Goal: Task Accomplishment & Management: Manage account settings

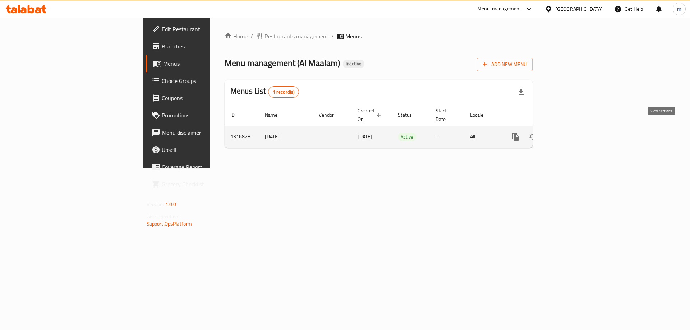
click at [572, 133] on icon "enhanced table" at bounding box center [567, 137] width 9 height 9
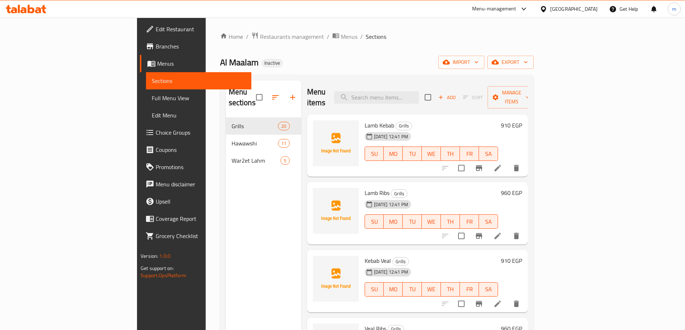
click at [206, 65] on div "Home / Restaurants management / Menus / Sections Al Maalam Inactive import expo…" at bounding box center [377, 224] width 342 height 413
click at [401, 34] on ol "Home / Restaurants management / Menus / Sections" at bounding box center [376, 36] width 313 height 9
click at [152, 102] on span "Full Menu View" at bounding box center [199, 98] width 94 height 9
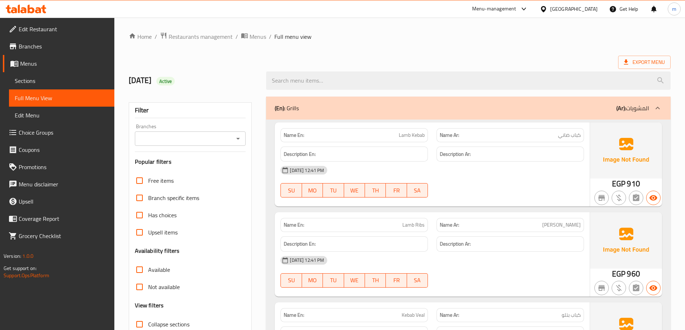
click at [31, 77] on span "Sections" at bounding box center [62, 81] width 94 height 9
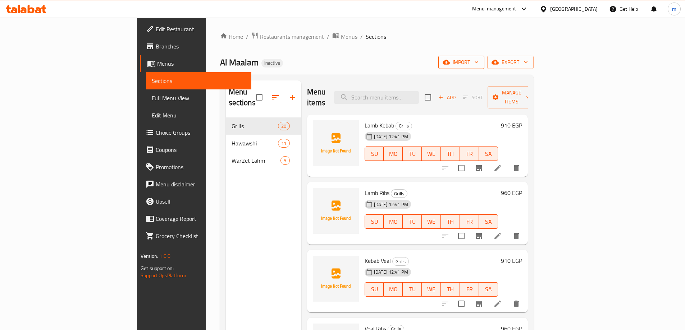
click at [478, 66] on span "import" at bounding box center [461, 62] width 35 height 9
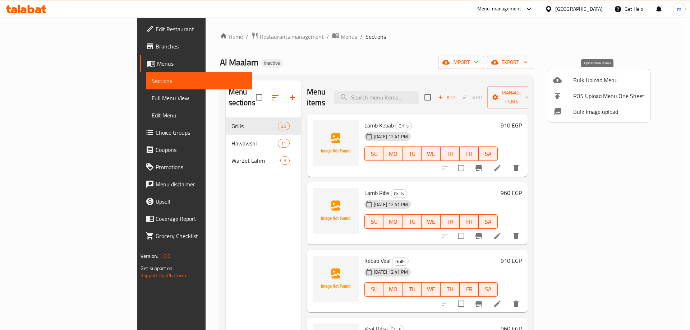
click at [624, 75] on li "Bulk Upload Menu" at bounding box center [598, 80] width 103 height 16
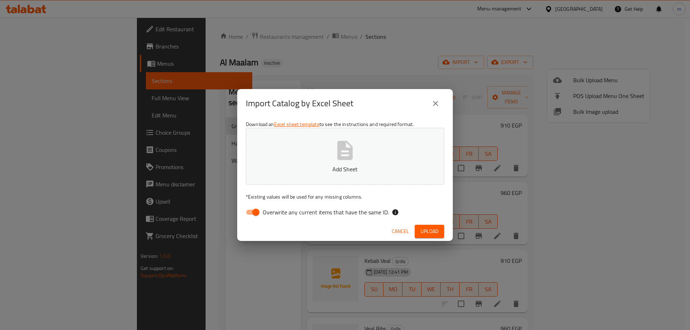
click at [260, 210] on input "Overwrite any current items that have the same ID." at bounding box center [255, 213] width 41 height 14
checkbox input "false"
click at [347, 180] on button "Add Sheet" at bounding box center [345, 156] width 198 height 57
click at [423, 226] on button "Upload" at bounding box center [429, 231] width 29 height 13
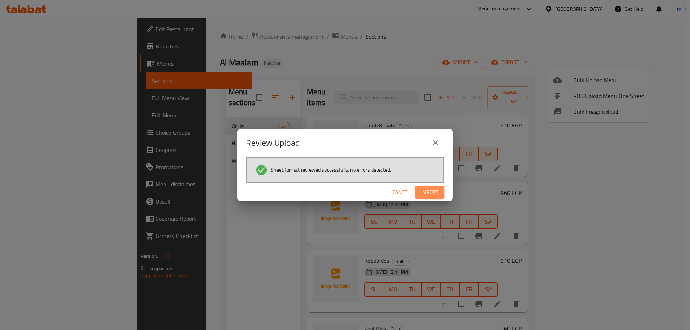
click at [431, 189] on span "Import" at bounding box center [429, 192] width 17 height 9
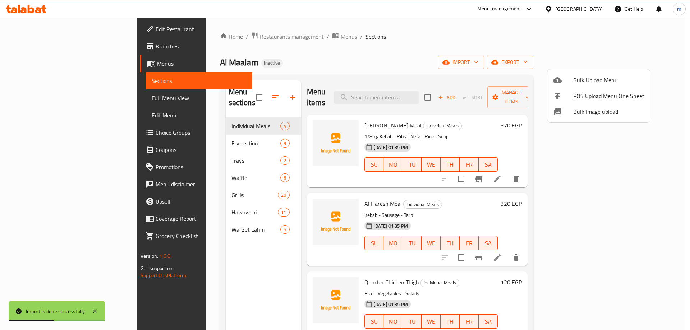
click at [47, 98] on div at bounding box center [345, 165] width 690 height 330
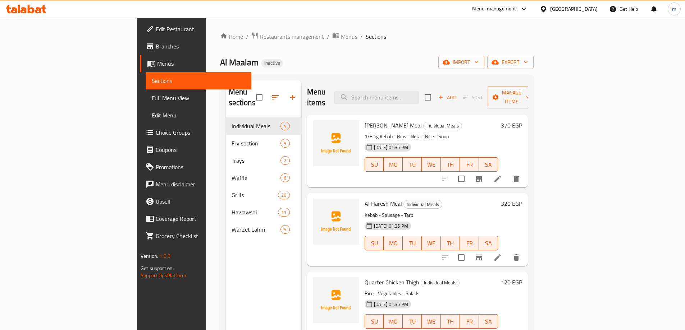
click at [152, 98] on span "Full Menu View" at bounding box center [199, 98] width 94 height 9
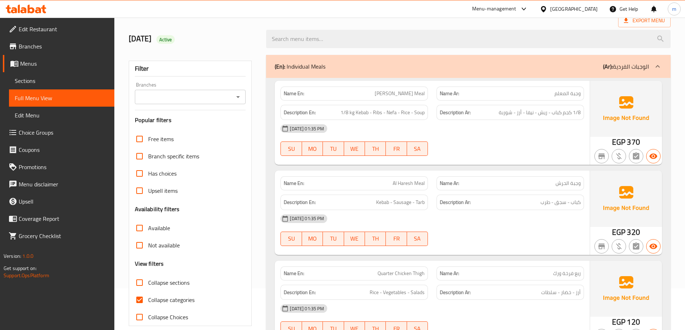
scroll to position [108, 0]
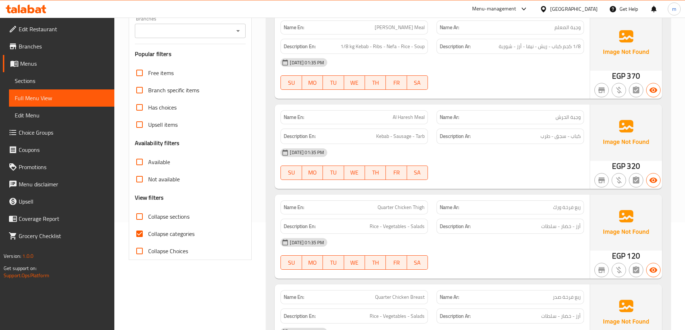
click at [137, 235] on input "Collapse categories" at bounding box center [139, 233] width 17 height 17
checkbox input "false"
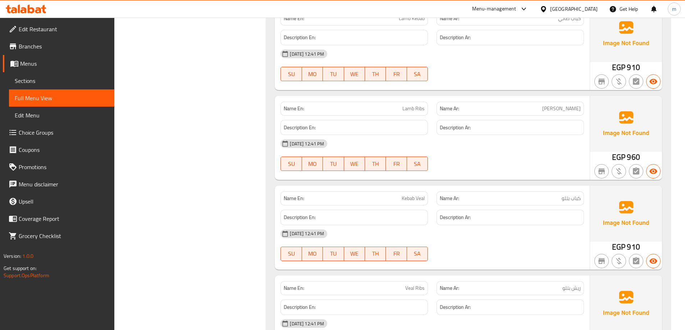
scroll to position [2085, 0]
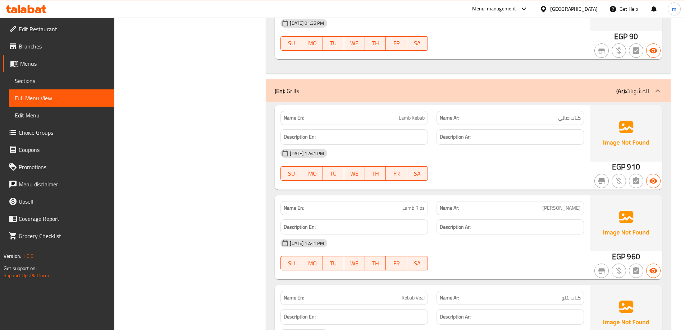
click at [573, 88] on div "(En): Grills (Ar): المشويات" at bounding box center [462, 91] width 374 height 9
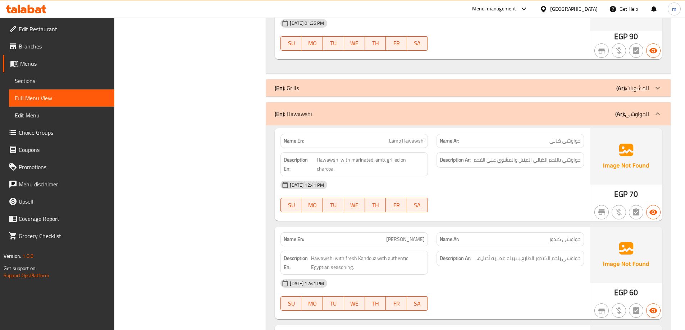
click at [581, 110] on div "(En): Hawawshi (Ar): الحواوشى" at bounding box center [462, 114] width 374 height 9
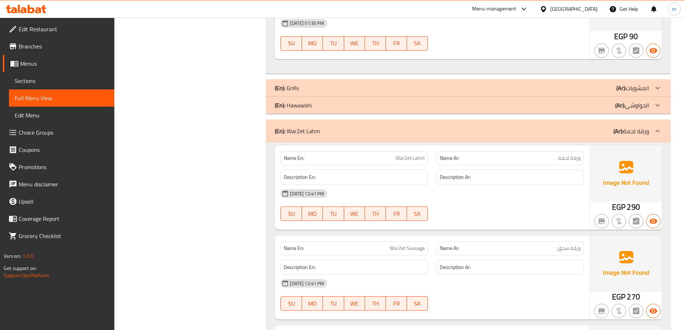
click at [589, 129] on div "(En): War2et Lahm (Ar): ورقة لحمة" at bounding box center [462, 131] width 374 height 9
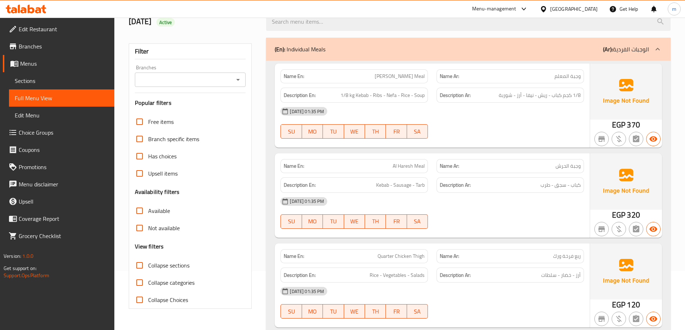
scroll to position [72, 0]
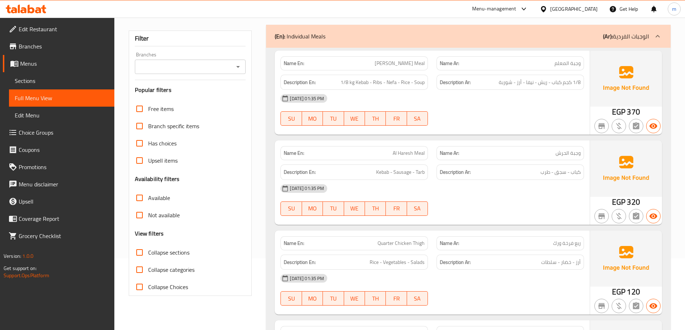
drag, startPoint x: 553, startPoint y: 202, endPoint x: 540, endPoint y: 103, distance: 100.0
click at [540, 103] on div "Name En: Al Maalam's Meal Name Ar: وجبة المعلم Description En: 1/8 kg Kebab - R…" at bounding box center [468, 233] width 404 height 371
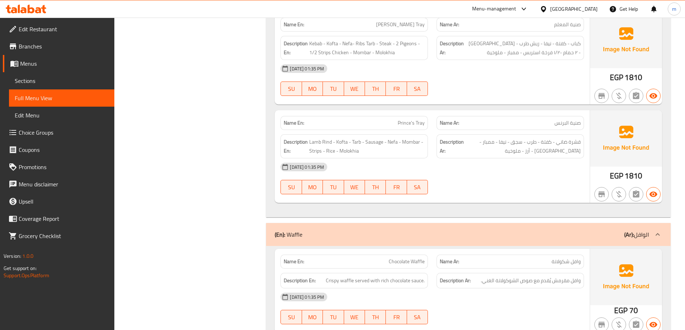
scroll to position [1217, 0]
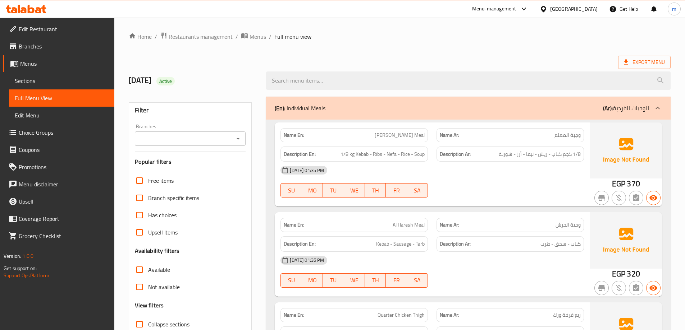
click at [41, 84] on span "Sections" at bounding box center [62, 81] width 94 height 9
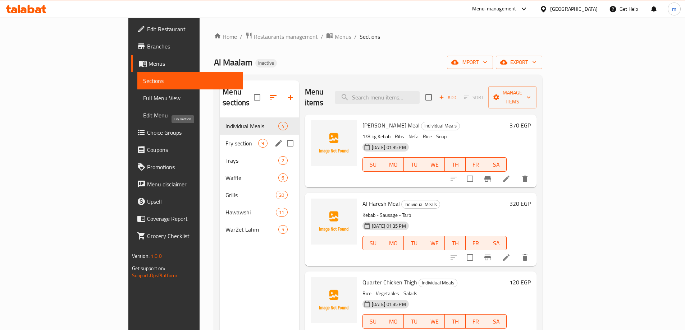
click at [225, 139] on span "Fry section" at bounding box center [241, 143] width 33 height 9
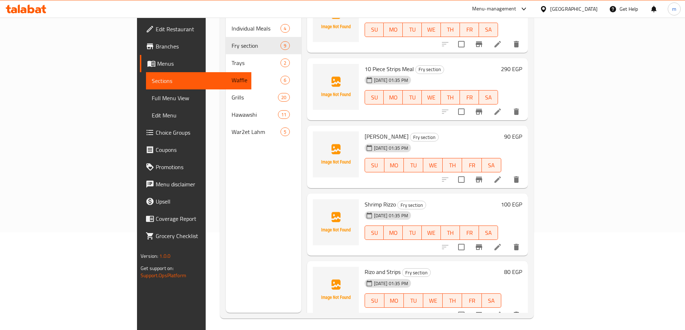
scroll to position [101, 0]
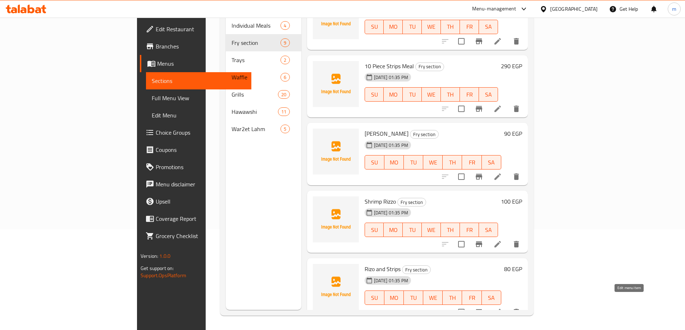
click at [501, 309] on icon at bounding box center [497, 312] width 6 height 6
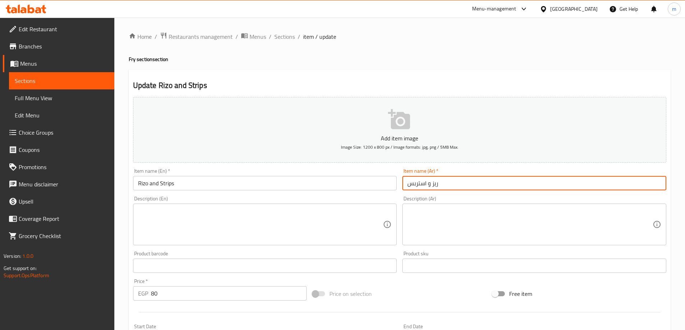
click at [429, 183] on input "ريز و استربس" at bounding box center [534, 183] width 264 height 14
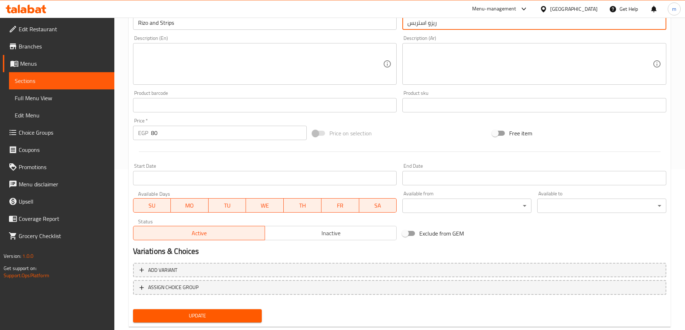
scroll to position [178, 0]
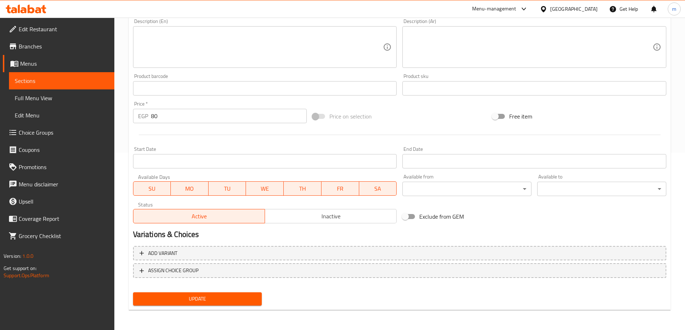
type input "ريزو استربس"
click at [218, 302] on span "Update" at bounding box center [198, 299] width 118 height 9
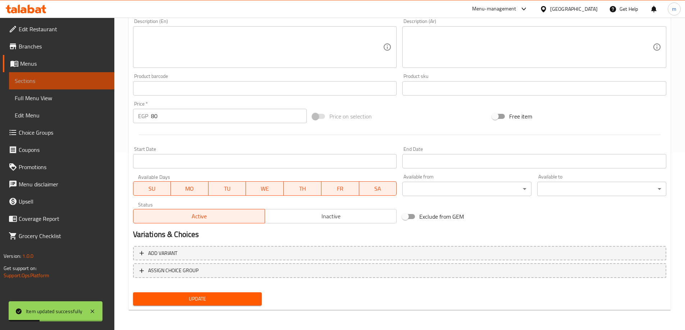
click at [43, 84] on span "Sections" at bounding box center [62, 81] width 94 height 9
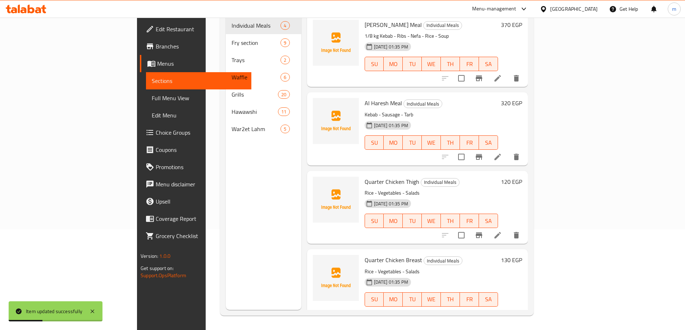
scroll to position [101, 0]
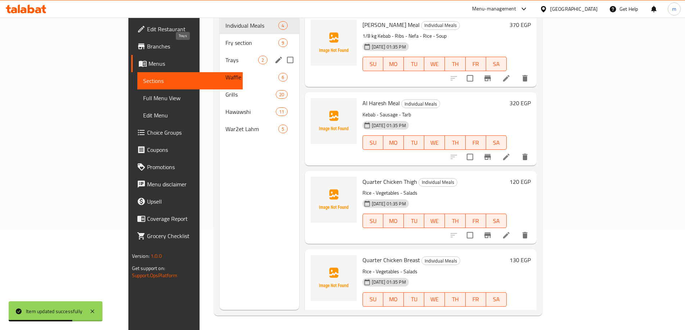
click at [225, 56] on span "Trays" at bounding box center [241, 60] width 33 height 9
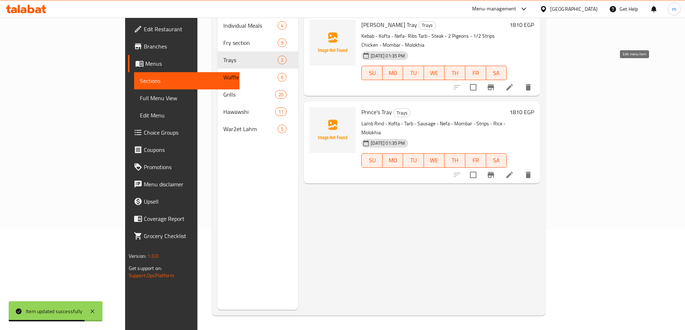
click at [514, 83] on icon at bounding box center [509, 87] width 9 height 9
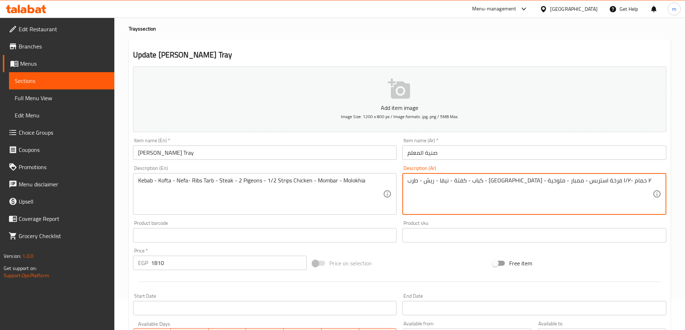
scroll to position [178, 0]
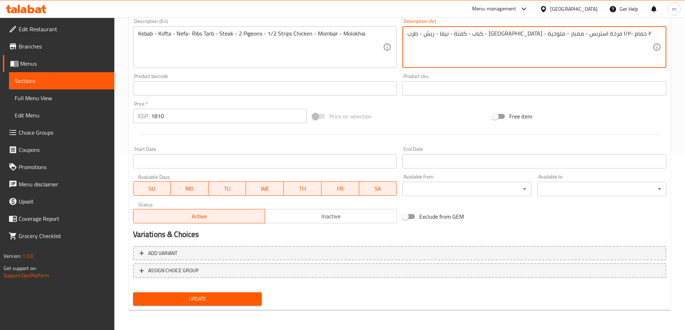
type textarea "كباب - كفتة - نيفا - ريش - طرب - [GEOGRAPHIC_DATA] - ٢ حمام -۱/۲ فرخة استربس - …"
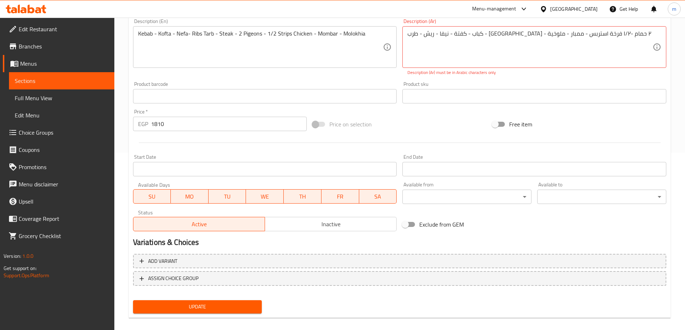
click at [249, 297] on div "Add item image Image Size: 1200 x 800 px / Image formats: jpg, png / 5MB Max. I…" at bounding box center [399, 117] width 539 height 400
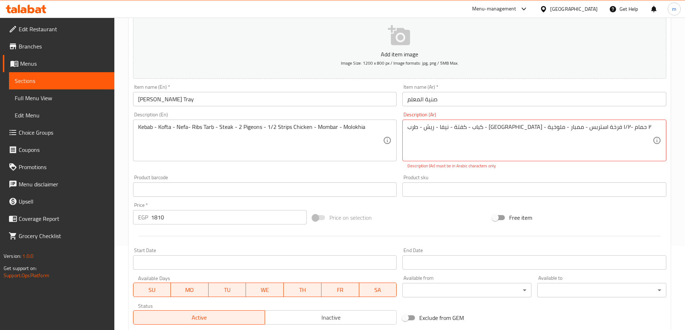
scroll to position [70, 0]
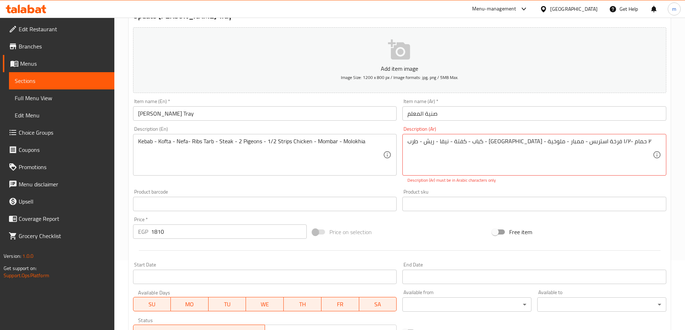
click at [472, 143] on textarea "كباب - كفتة - نيفا - ريش - طرب - [GEOGRAPHIC_DATA] - ٢ حمام -۱/۲ فرخة استربس - …" at bounding box center [529, 155] width 245 height 34
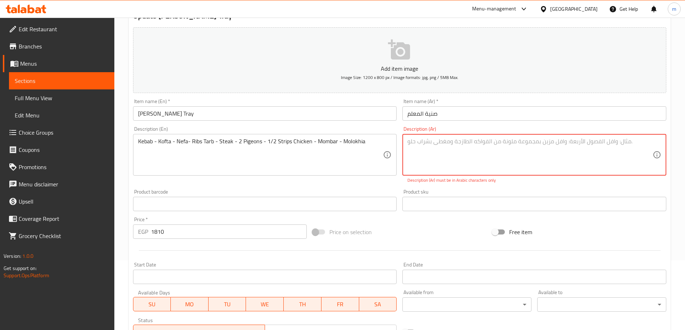
paste textarea "كباب - كفتة - نيفا - ريش - طرب - [GEOGRAPHIC_DATA] - ٢ حمام -۱/۲ فرخة استربس - …"
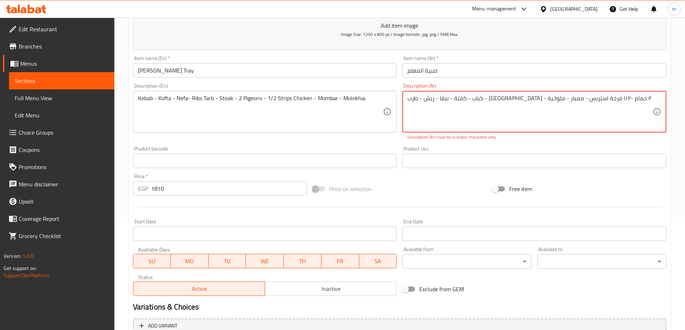
scroll to position [185, 0]
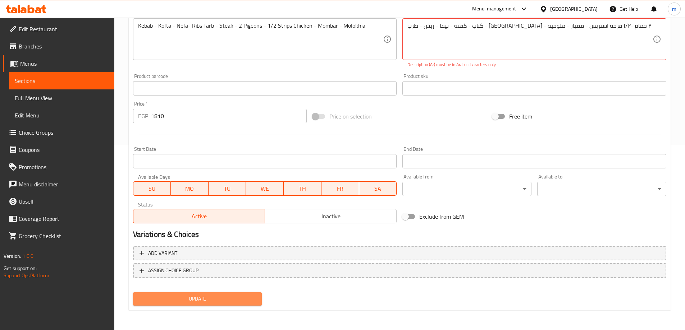
click at [247, 295] on span "Update" at bounding box center [198, 299] width 118 height 9
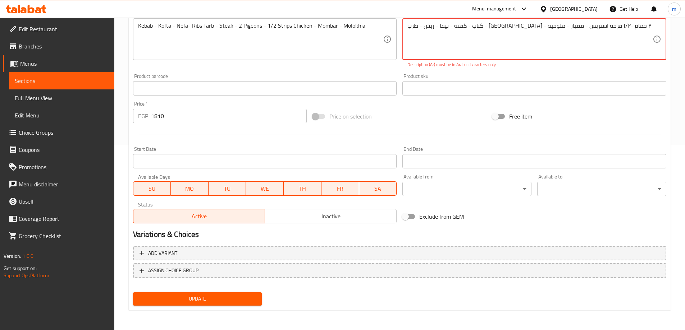
click at [247, 295] on span "Update" at bounding box center [198, 299] width 118 height 9
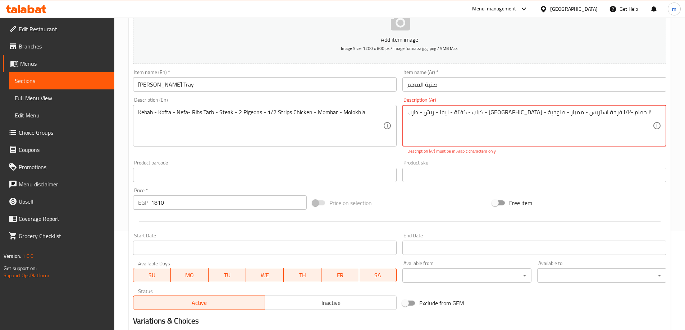
scroll to position [78, 0]
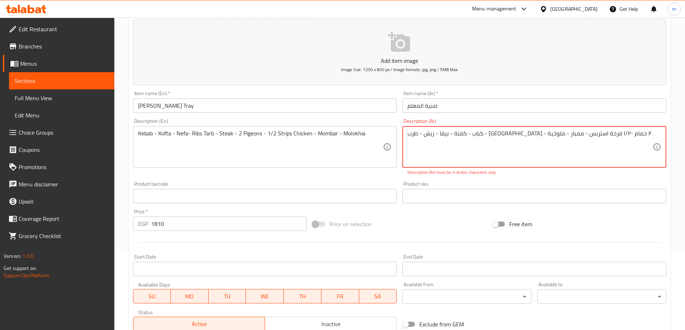
click at [421, 136] on textarea "كباب - كفتة - نيفا - ريش - طرب - استيك - ٢ حمام -۱/۲ فرخة استربس - ممبار - ملوخ…" at bounding box center [529, 147] width 245 height 34
click at [490, 133] on textarea "كباب - كفتة - نيفا - ريش - طرب - استيك - ٢ حمام -۱/۲ فرخة استربس - ممبار - ملوخ…" at bounding box center [529, 147] width 245 height 34
type textarea "كباب - كفتة - نيفا - ريش - طرب - استيك - ٢ حمام -۱/۲ فرخة استربس - ممبار - ملوخ…"
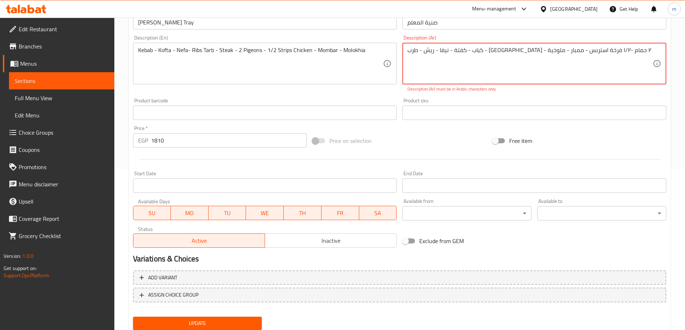
scroll to position [185, 0]
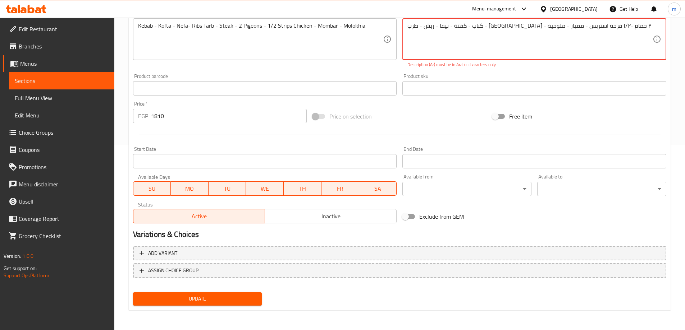
click at [238, 302] on span "Update" at bounding box center [198, 299] width 118 height 9
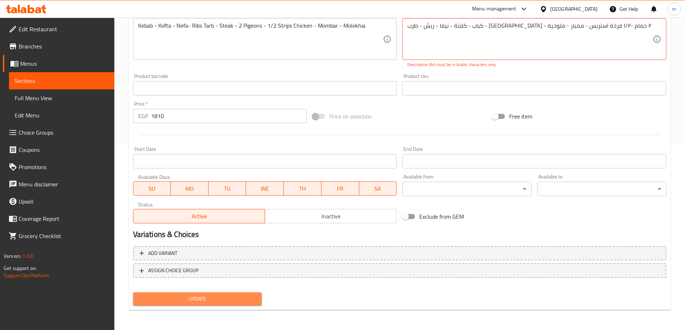
click at [238, 302] on span "Update" at bounding box center [198, 299] width 118 height 9
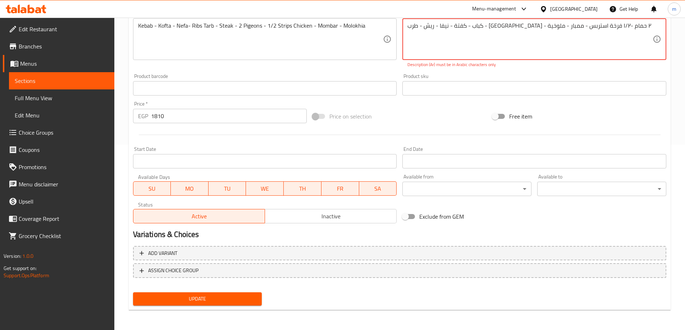
click at [238, 302] on span "Update" at bounding box center [198, 299] width 118 height 9
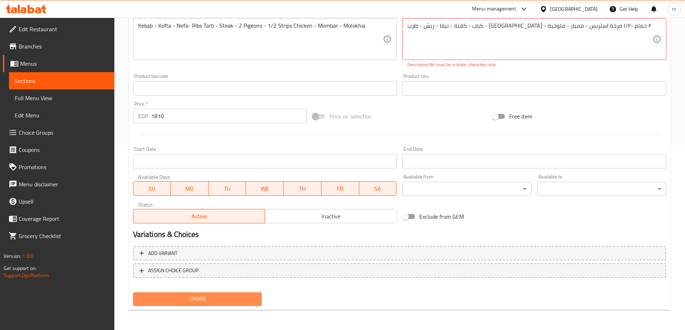
click at [238, 302] on span "Update" at bounding box center [198, 299] width 118 height 9
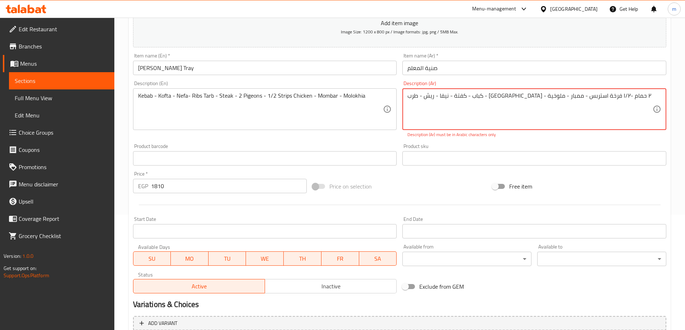
scroll to position [78, 0]
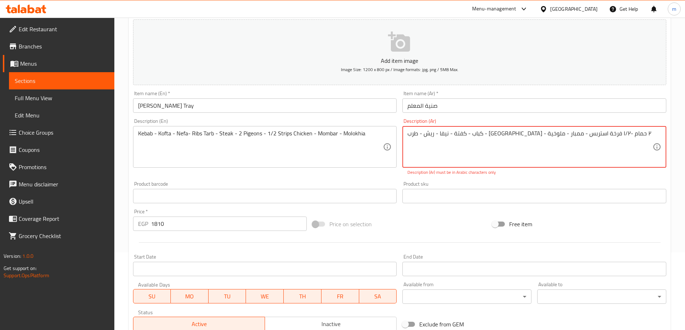
click at [613, 135] on textarea "كباب - كفتة - نيفا - ريش - طرب - استيك - ٢ حمام -۱/۲ فرخة استربس - ممبار - ملوخ…" at bounding box center [529, 147] width 245 height 34
click at [579, 135] on textarea "كباب - كفتة - نيفا - ريش - طرب - استيك - ٢ حمام -۱/۲ فرخة استربس - ممبار - ملوخ…" at bounding box center [529, 147] width 245 height 34
click at [580, 135] on textarea "كباب - كفتة - نيفا - ريش - طرب - استيك - ٢ حمام -۱/۲ فرخة استربس - ممبار - ملوخ…" at bounding box center [529, 147] width 245 height 34
click at [63, 79] on span "Sections" at bounding box center [62, 81] width 94 height 9
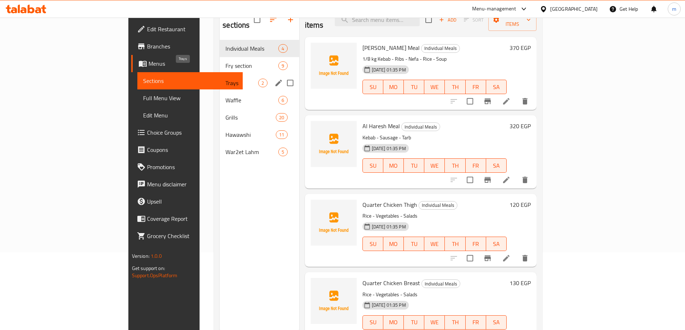
click at [225, 79] on span "Trays" at bounding box center [241, 83] width 33 height 9
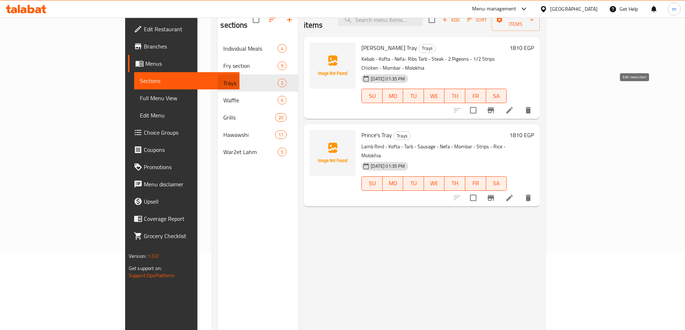
click at [514, 106] on icon at bounding box center [509, 110] width 9 height 9
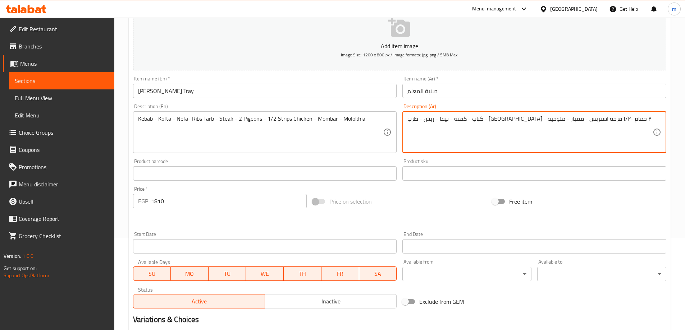
scroll to position [178, 0]
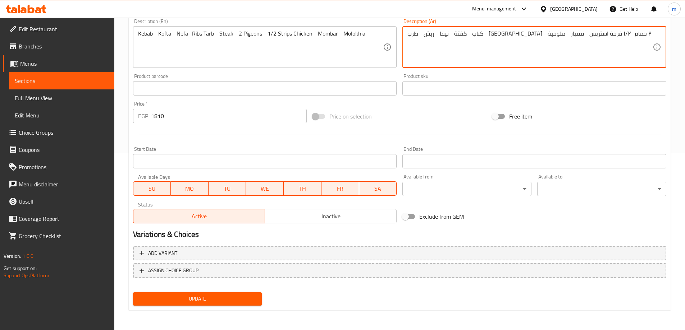
type textarea "كباب - كفتة - نيفا - ريش - طرب - استيك - ٢ حمام -۱/۲ فرخة استربس - ممبار - ملوخ…"
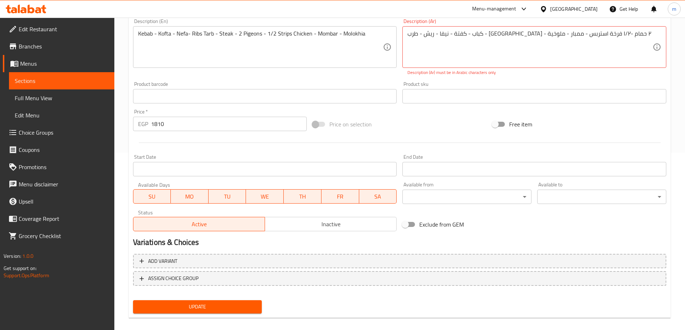
click at [247, 298] on div "Update" at bounding box center [197, 307] width 135 height 19
click at [248, 301] on button "Update" at bounding box center [197, 306] width 129 height 13
click at [420, 36] on textarea "كباب - كفتة - نيفا - ريش - طرب - استيك - ٢ حمام -۱/۲ فرخة استربس - ممبار - ملوخ…" at bounding box center [529, 47] width 245 height 34
click at [434, 35] on textarea "كباب - كفتة - نيفا - ريش - طرب - استيك - ٢ حمام -۱/۲ فرخة استربس - ممبار - ملوخ…" at bounding box center [529, 47] width 245 height 34
click at [471, 32] on textarea "كباب - كفتة - نيفا - ريش - طرب - استيك - ٢ حمام -۱/۲ فرخة استربس - ممبار - ملوخ…" at bounding box center [529, 47] width 245 height 34
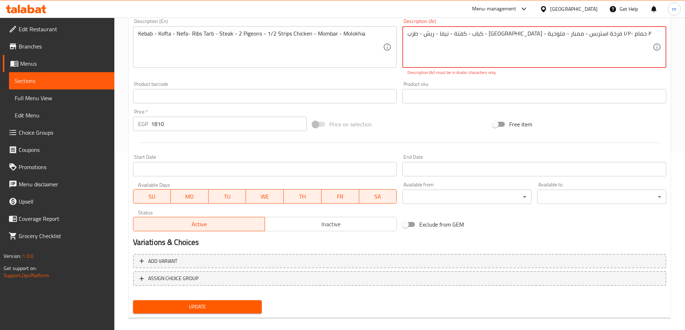
click at [501, 34] on textarea "كباب - كفتة - نيفا - ريش - طرب - استيك - ٢ حمام -۱/۲ فرخة استربس - ممبار - ملوخ…" at bounding box center [529, 47] width 245 height 34
click at [518, 35] on textarea "كباب - كفتة - نيفا - ريش - طرب - استيك - ٢ حمام -۱/۲ فرخة استربس - ممبار - ملوخ…" at bounding box center [529, 47] width 245 height 34
click at [545, 35] on textarea "كباب - كفتة - نيفا - ريش - طرب - استيك - ٢ حمام -۱/۲ فرخة استربس - ممبار - ملوخ…" at bounding box center [529, 47] width 245 height 34
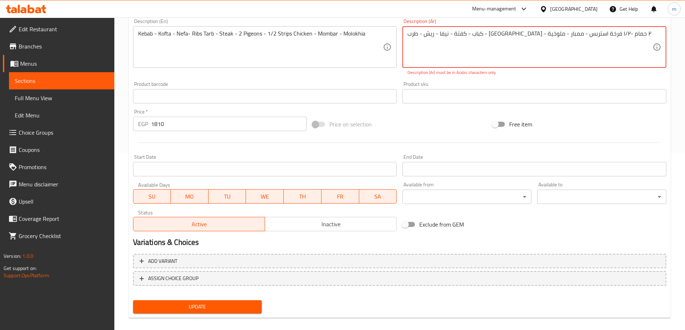
click at [545, 35] on textarea "كباب - كفتة - نيفا - ريش - طرب - استيك - ٢ حمام -۱/۲ فرخة استربس - ممبار - ملوخ…" at bounding box center [529, 47] width 245 height 34
click at [554, 33] on textarea "كباب - كفتة - نيفا - ريش - طرب - استيك - ٢ حمام -۱/۲ فرخة استربس - ممبار - ملوخ…" at bounding box center [529, 47] width 245 height 34
click at [570, 33] on textarea "كباب - كفتة - نيفا - ريش - طرب - استيك - ٢ حمام -۱/۲ فرخة استربس - ممبار - ملوخ…" at bounding box center [529, 47] width 245 height 34
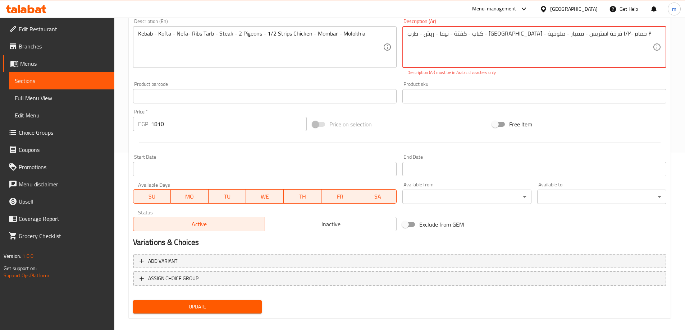
click at [570, 33] on textarea "كباب - كفتة - نيفا - ريش - طرب - استيك - ٢ حمام -۱/۲ فرخة استربس - ممبار - ملوخ…" at bounding box center [529, 47] width 245 height 34
click at [580, 29] on div "كباب - كفتة - نيفا - ريش - طرب - استيك - ٢ حمام -۱/۲ فرخة استربس - ممبار - ملوخ…" at bounding box center [534, 47] width 264 height 42
click at [590, 33] on textarea "كباب - كفتة - نيفا - ريش - طرب - استيك - ٢ حمام -۱/۲ فرخة استربس - ممبار - ملوخ…" at bounding box center [529, 47] width 245 height 34
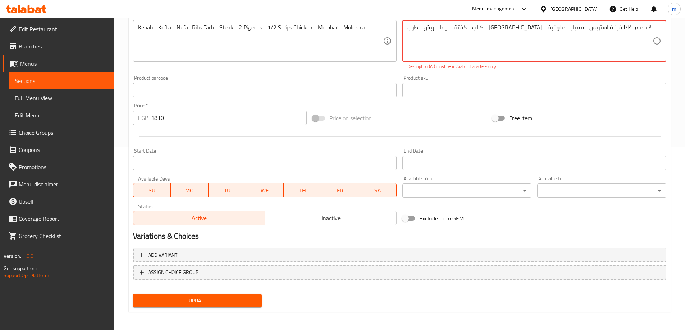
scroll to position [185, 0]
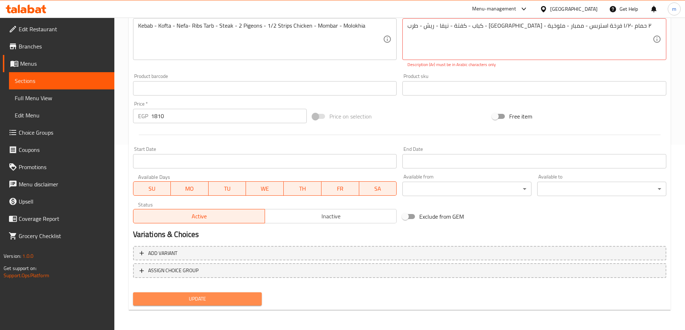
click at [219, 293] on button "Update" at bounding box center [197, 299] width 129 height 13
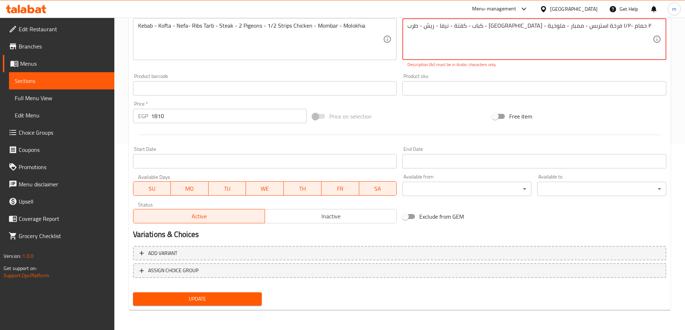
click at [219, 293] on button "Update" at bounding box center [197, 299] width 129 height 13
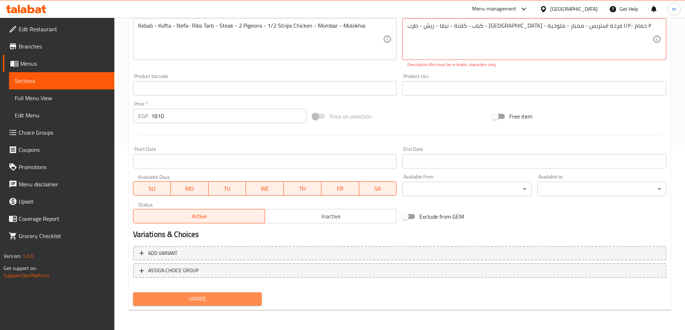
click at [219, 293] on button "Update" at bounding box center [197, 299] width 129 height 13
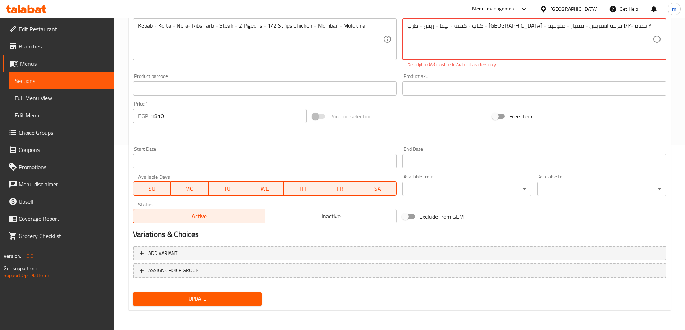
click at [218, 296] on span "Update" at bounding box center [198, 299] width 118 height 9
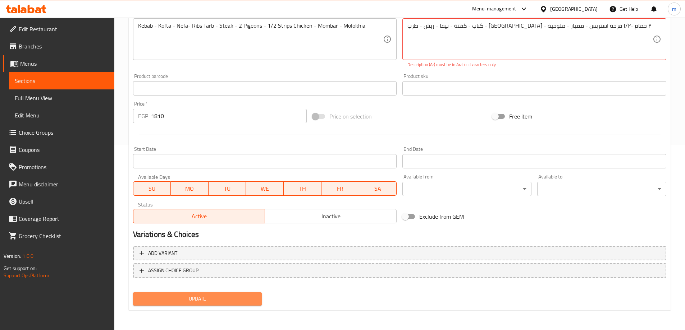
click at [218, 296] on span "Update" at bounding box center [198, 299] width 118 height 9
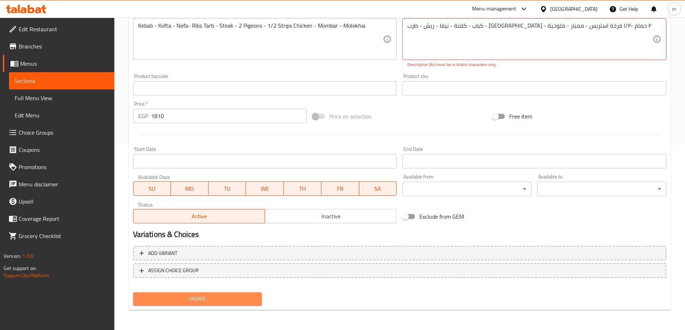
click at [218, 296] on span "Update" at bounding box center [198, 299] width 118 height 9
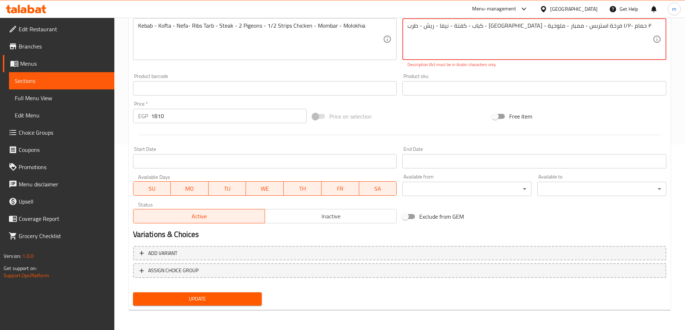
click at [218, 296] on span "Update" at bounding box center [198, 299] width 118 height 9
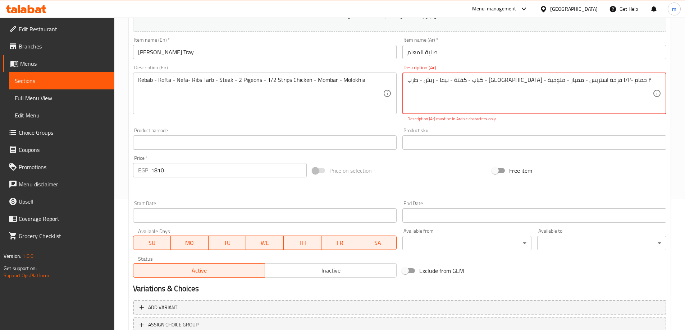
scroll to position [114, 0]
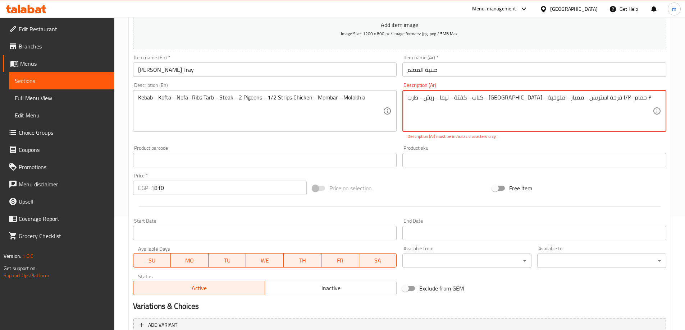
click at [573, 101] on textarea "كباب - كفتة - نيفا - ريش - طرب - استيك - ٢ حمام -۱/۲ فرخة استربس - ممبار - ملوخ…" at bounding box center [529, 111] width 245 height 34
click at [537, 98] on textarea "كباب - كفتة - نيفا - ريش - طرب - استيك - ٢ حمام -۱/۲ فرخة استربس - ممبار - ملوخ…" at bounding box center [529, 111] width 245 height 34
click at [522, 98] on textarea "كباب - كفتة - نيفا - ريش - طرب - استيك - ٢ حمام -۱/۲ فرخة استربس - ممبار - ملوخ…" at bounding box center [529, 111] width 245 height 34
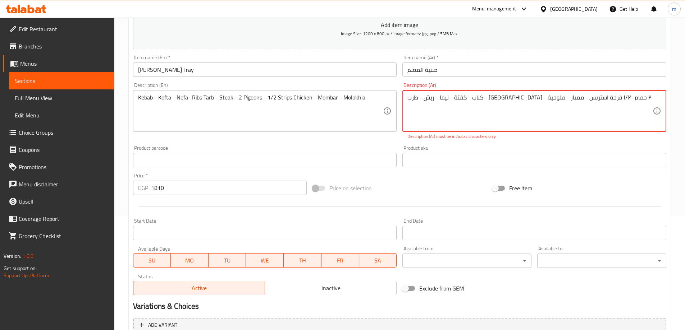
click at [522, 98] on textarea "كباب - كفتة - نيفا - ريش - طرب - استيك - ٢ حمام -۱/۲ فرخة استربس - ممبار - ملوخ…" at bounding box center [529, 111] width 245 height 34
click at [499, 97] on textarea "كباب - كفتة - نيفا - ريش - طرب - استيك - ٢ حمام -۱/۲ فرخة استربس - ممبار - ملوخ…" at bounding box center [529, 111] width 245 height 34
click at [505, 97] on textarea "كباب - كفتة - نيفا - ريش - طرب - استيك - ٢ حمام -۱/۲ فرخة استربس - ممبار - ملوخ…" at bounding box center [529, 111] width 245 height 34
click at [468, 116] on textarea "كباب - كفتة - نيفا - ريش - طرب - استيك - ٢ حمام -۱/۲ فرخة استربس - ممبار - ملوخ…" at bounding box center [529, 111] width 245 height 34
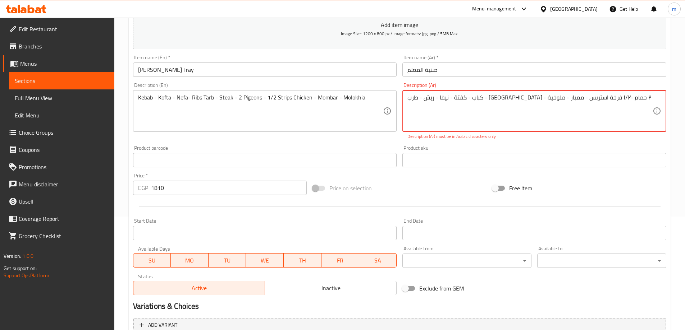
click at [468, 116] on textarea "كباب - كفتة - نيفا - ريش - طرب - استيك - ٢ حمام -۱/۲ فرخة استربس - ممبار - ملوخ…" at bounding box center [529, 111] width 245 height 34
click at [595, 101] on textarea "كباب - كفتة - نيفا - ريش - طرب - استيك - ٢ حمام -۱/۲ فرخة استربس - ممبار - ملوخ…" at bounding box center [529, 111] width 245 height 34
click at [538, 101] on textarea "كباب - كفتة - نيفا - ريش - طرب - استيك - ٢ حمام -۱/۲ فرخة استربس - ممبار - ملوخ…" at bounding box center [529, 111] width 245 height 34
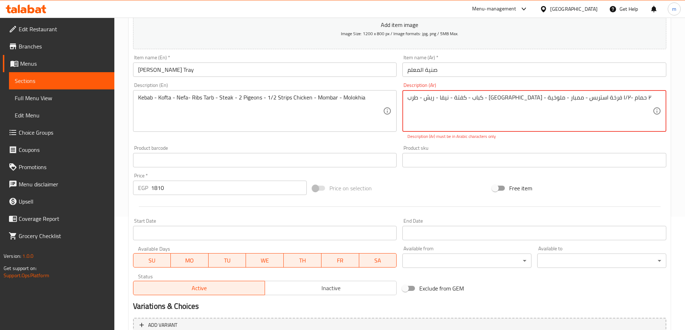
click at [538, 101] on textarea "كباب - كفتة - نيفا - ريش - طرب - استيك - ٢ حمام -۱/۲ فرخة استربس - ممبار - ملوخ…" at bounding box center [529, 111] width 245 height 34
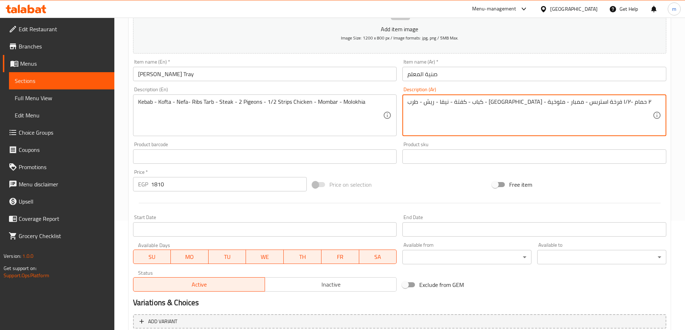
scroll to position [178, 0]
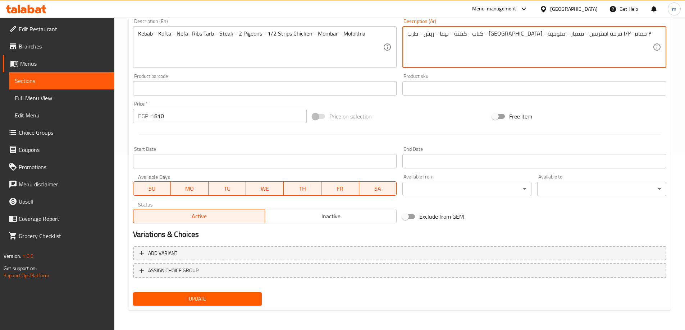
click at [249, 298] on div "Update" at bounding box center [197, 299] width 135 height 19
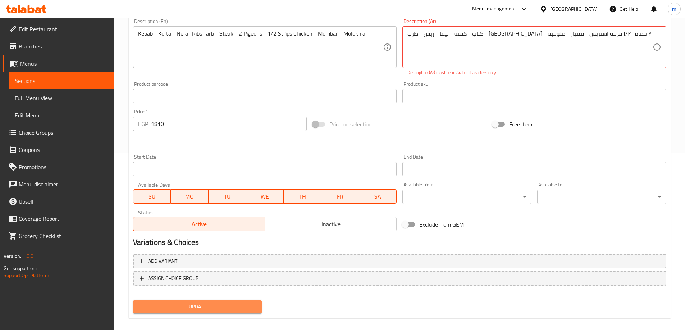
click at [249, 302] on button "Update" at bounding box center [197, 306] width 129 height 13
click at [248, 302] on button "Update" at bounding box center [197, 306] width 129 height 13
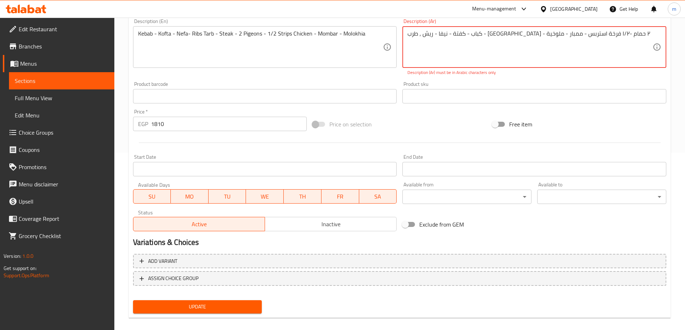
click at [247, 311] on span "Update" at bounding box center [198, 307] width 118 height 9
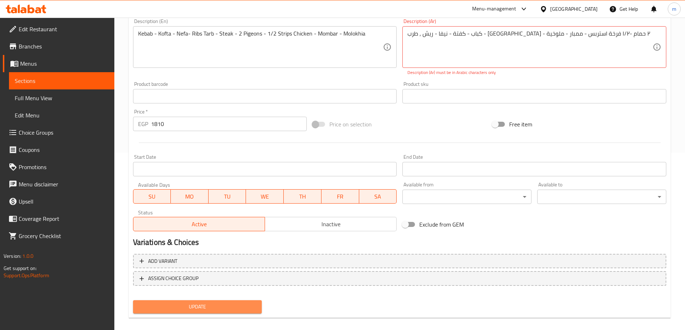
click at [247, 311] on span "Update" at bounding box center [198, 307] width 118 height 9
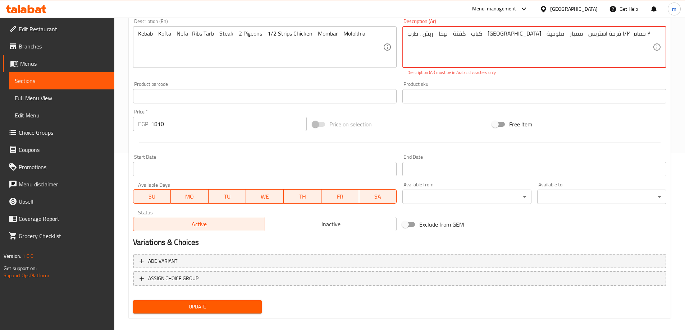
click at [575, 35] on textarea "كباب - كفتة - نيفا - ريش , طرب - استيك - ٢ حمام -۱/۲ فرخة استربس - ممبار - ملوخ…" at bounding box center [529, 47] width 245 height 34
click at [490, 35] on textarea "كباب , كفتة , نيفا - ريش , طرب , استيك , ٢ حمام-۱/۲ فرخة استربس - ممبار - ملوخية" at bounding box center [529, 47] width 245 height 34
click at [491, 35] on textarea "كباب , كفتة , نيفا - ريش , طرب , استيك , ٢ حمام-۱/۲ فرخة استربس - ممبار - ملوخية" at bounding box center [529, 47] width 245 height 34
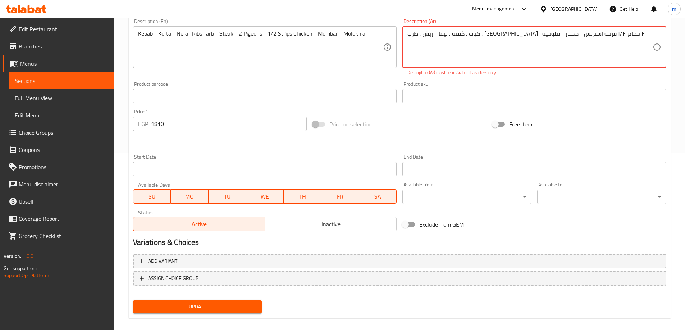
click at [491, 33] on textarea "كباب , كفتة , نيفا - ريش , طرب , استيك , ٢ حمام-۱/۲ فرخة استربس - ممبار - ملوخية" at bounding box center [529, 47] width 245 height 34
click at [488, 33] on textarea "كباب , كفتة , نيفا - ريش , طرب , استيك , ٢ حمام-۱/۲ فرخة استربس - ممبار - ملوخية" at bounding box center [529, 47] width 245 height 34
click at [492, 33] on textarea "كباب , كفتة , نيفا - ريش , طرب , استيك , ٢ حمام-۱/۲ فرخة استربس - ممبار - ملوخية" at bounding box center [529, 47] width 245 height 34
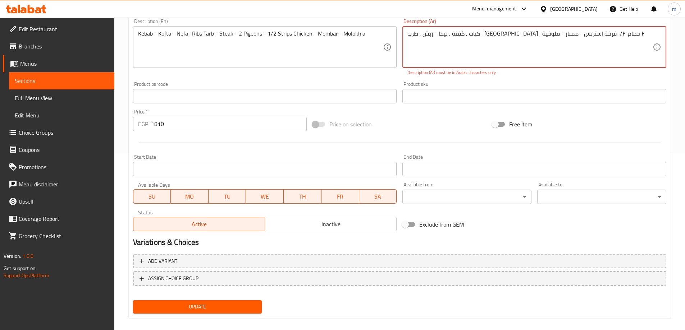
click at [492, 33] on textarea "كباب , كفتة , نيفا - ريش , طرب , استيك , ٢ حمام-۱/۲ فرخة استربس - ممبار - ملوخية" at bounding box center [529, 47] width 245 height 34
click at [489, 33] on textarea "كباب , كفتة , نيفا - ريش , طرب , استيك , ٢ حمام۱/۲ فرخة استربس - ممبار - ملوخية" at bounding box center [529, 47] width 245 height 34
type textarea "كباب , كفتة , نيفا - ريش , طرب , استيك , ٢ حمام۱/۲ فرخة استربس - ممبار - ملوخية"
click at [476, 33] on textarea "كباب , كفتة , نيفا - ريش , طرب , استيك , ٢ حمام۱/۲ فرخة استربس - ممبار - ملوخية" at bounding box center [529, 47] width 245 height 34
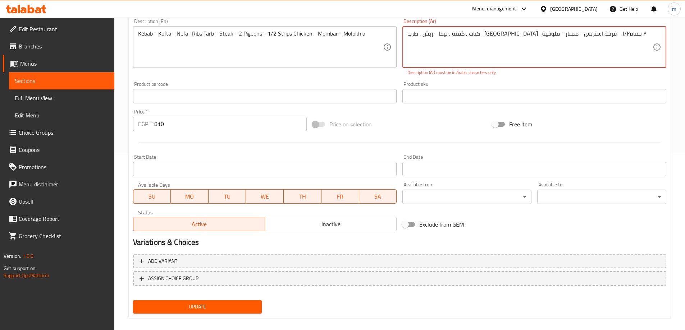
click at [476, 33] on textarea "كباب , كفتة , نيفا - ريش , طرب , استيك , ٢ حمام۱/۲ فرخة استربس - ممبار - ملوخية" at bounding box center [529, 47] width 245 height 34
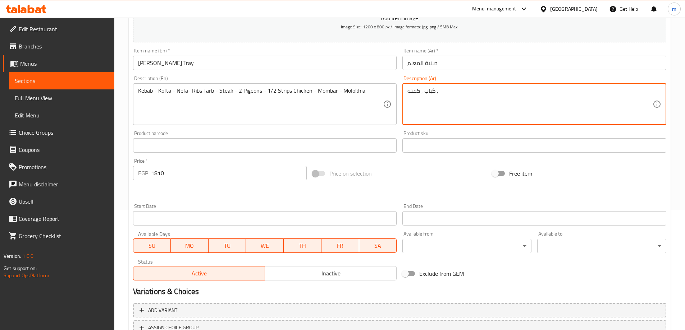
scroll to position [0, 0]
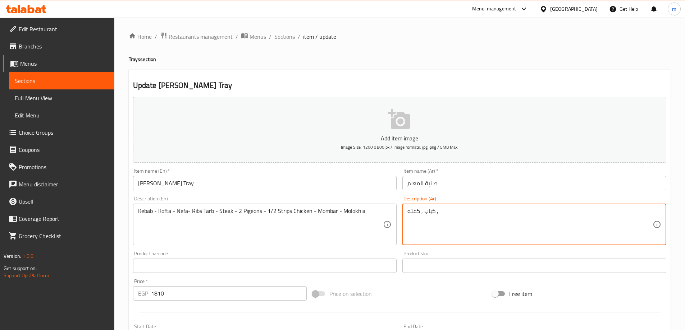
type textarea "كباب , كفته ,"
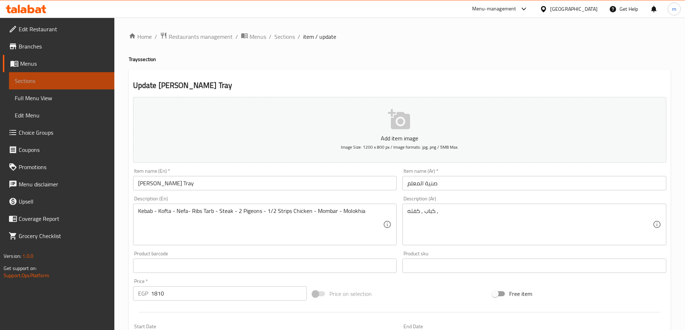
click at [72, 74] on link "Sections" at bounding box center [61, 80] width 105 height 17
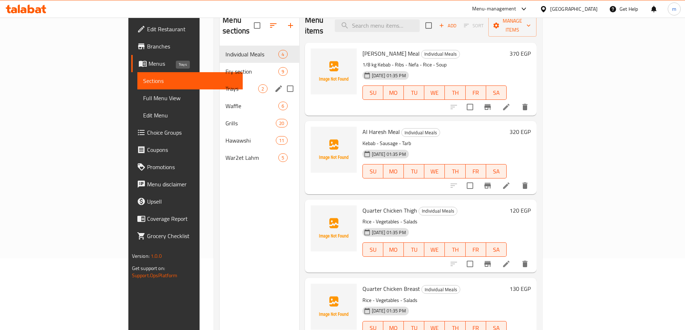
click at [225, 84] on span "Trays" at bounding box center [241, 88] width 33 height 9
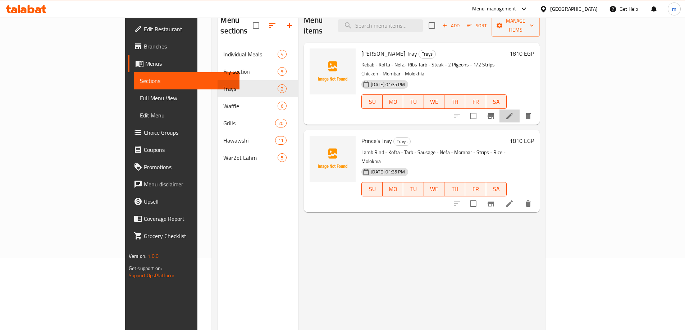
click at [519, 110] on li at bounding box center [509, 116] width 20 height 13
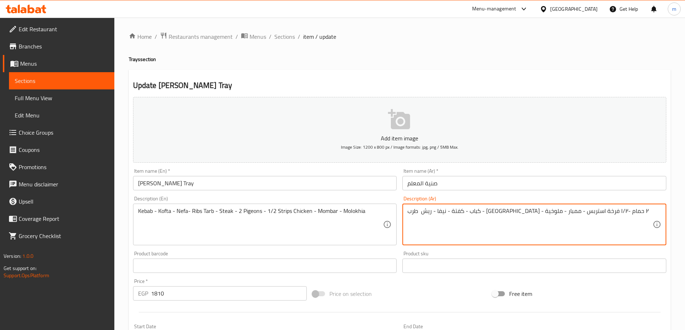
click at [533, 213] on textarea "كباب - كفتة - نيفا - ريش طرب - استيك - ٢ حمام -۱/۲ فرخة استربس - ممبار - ملوخية" at bounding box center [529, 225] width 245 height 34
click at [519, 210] on textarea "كباب - كفتة - نيفا - ريش طرب - استيك - ٢ حمام -۱/۲ فرخة استربس - ممبار - ملوخية" at bounding box center [529, 225] width 245 height 34
click at [538, 211] on textarea "كباب - كفتة - نيفا - ريش طرب - استيك - ٢ حمام -۱/۲ فرخة استربس - ممبار - ملوخية" at bounding box center [529, 225] width 245 height 34
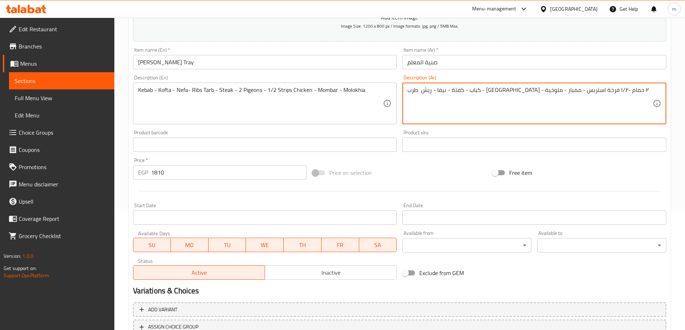
scroll to position [34, 0]
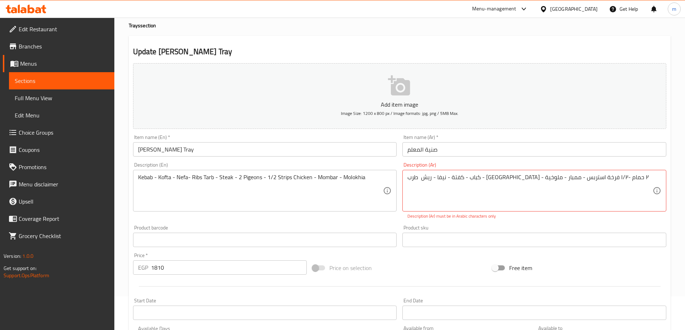
click at [428, 165] on div "Description (Ar) كباب - كفتة - نيفا - ريش طرب - استيك - ٢ حمام -۱/۲ فرخة استربس…" at bounding box center [534, 190] width 264 height 57
type textarea "كباب - كفتة - نيفا - ريش - طرب - استيك - ٢ حمام -۱/۲ فرخة استربس - ممبار - ملوخ…"
click at [660, 189] on icon at bounding box center [656, 190] width 7 height 7
click at [655, 192] on icon at bounding box center [656, 191] width 9 height 9
click at [474, 216] on p "Description (Ar) must be in Arabic characters only" at bounding box center [534, 216] width 254 height 6
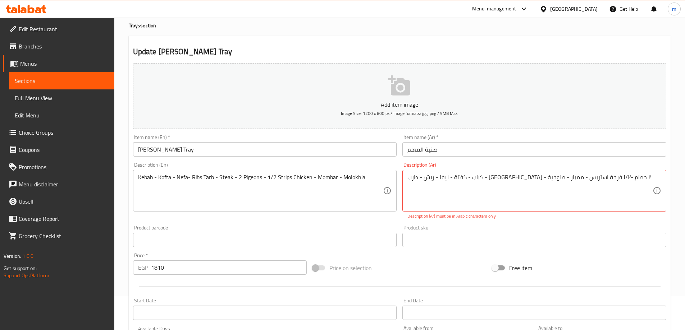
click at [449, 216] on p "Description (Ar) must be in Arabic characters only" at bounding box center [534, 216] width 254 height 6
click at [435, 216] on p "Description (Ar) must be in Arabic characters only" at bounding box center [534, 216] width 254 height 6
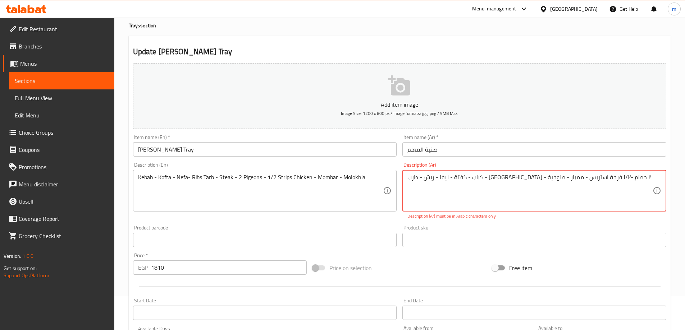
click at [486, 177] on textarea "كباب - كفتة - نيفا - ريش - طرب - استيك - ٢ حمام -۱/۲ فرخة استربس - ممبار - ملوخ…" at bounding box center [529, 191] width 245 height 34
click at [485, 178] on textarea "كباب - كفتة - نيفا - ريش - طرب - استيك - ٢ حمام -۱/۲ فرخة استربس - ممبار - ملوخ…" at bounding box center [529, 191] width 245 height 34
drag, startPoint x: 481, startPoint y: 178, endPoint x: 488, endPoint y: 178, distance: 7.2
click at [488, 178] on textarea "كباب - كفتة - نيفا - ريش - طرب - استيك - ٢ حمام -۱/۲ فرخة استربس - ممبار - ملوخ…" at bounding box center [529, 191] width 245 height 34
click at [508, 177] on textarea "كباب - كفتة - نيفا - ريش - طرب - استيك - ٢ حمام -۱/۲ فرخة استربس - ممبار - ملوخ…" at bounding box center [529, 191] width 245 height 34
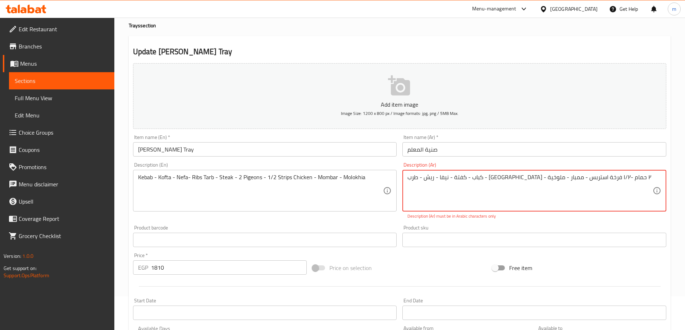
click at [441, 183] on textarea "كباب - كفتة - نيفا - ريش - طرب - استيك - ٢ حمام -۱/۲ فرخة استربس - ممبار - ملوخ…" at bounding box center [529, 191] width 245 height 34
click at [422, 163] on div "Description (Ar) كباب - كفتة - نيفا - ريش - طرب - استيك - ٢ حمام -۱/۲ فرخة استر…" at bounding box center [534, 190] width 264 height 57
click at [430, 173] on div "كباب - كفتة - نيفا - ريش - طرب - استيك - ٢ حمام -۱/۲ فرخة استربس - ممبار - ملوخ…" at bounding box center [534, 191] width 264 height 42
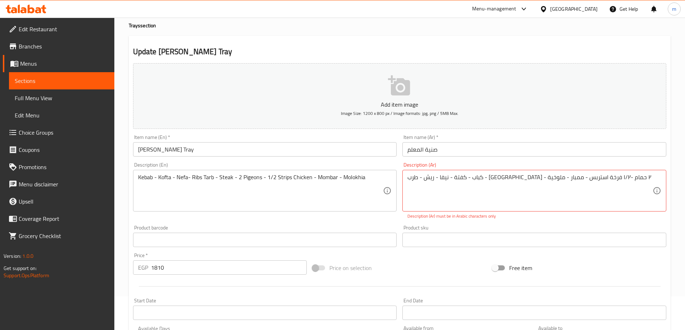
click at [430, 173] on div "كباب - كفتة - نيفا - ريش - طرب - استيك - ٢ حمام -۱/۲ فرخة استربس - ممبار - ملوخ…" at bounding box center [534, 191] width 264 height 42
click at [433, 179] on textarea "كباب - كفتة - نيفا - ريش - طرب - استيك - ٢ حمام -۱/۲ فرخة استربس - ممبار - ملوخ…" at bounding box center [529, 191] width 245 height 34
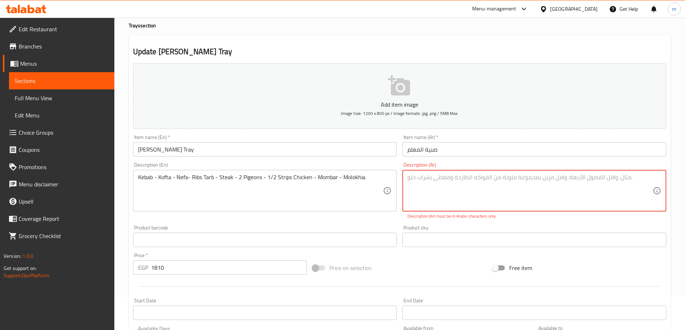
click at [470, 185] on textarea at bounding box center [529, 191] width 245 height 34
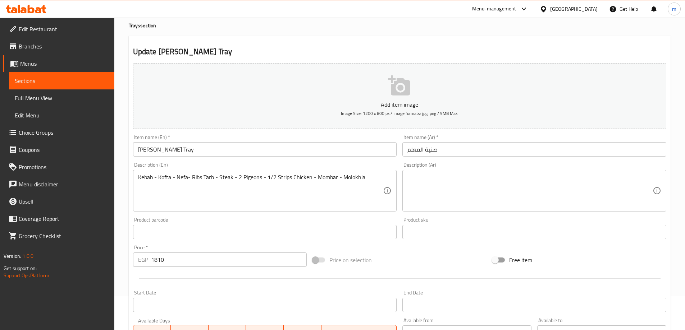
click at [533, 171] on div "Description (Ar)" at bounding box center [534, 191] width 264 height 42
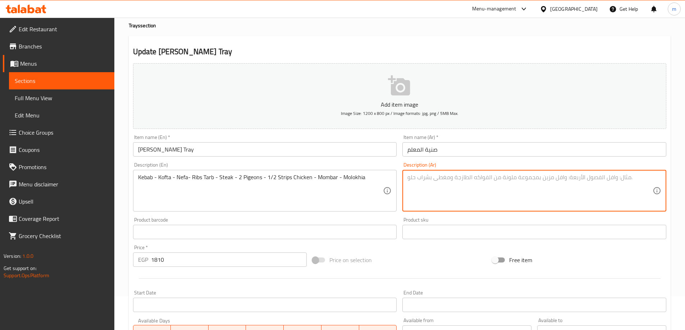
paste textarea "كباب - كفتة - نيفا - ريش - طرب - استيك - ٢ حمام -۱/۲ فرخة استربس - ممبار - ملوخ…"
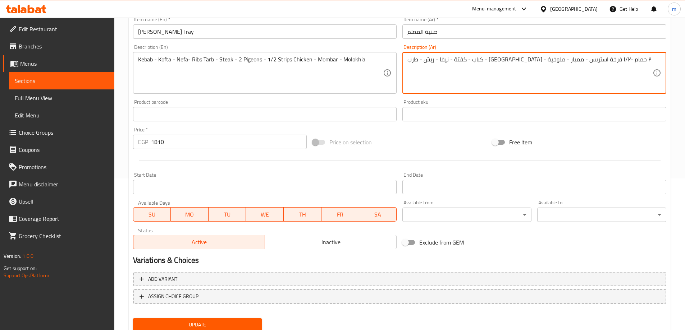
scroll to position [178, 0]
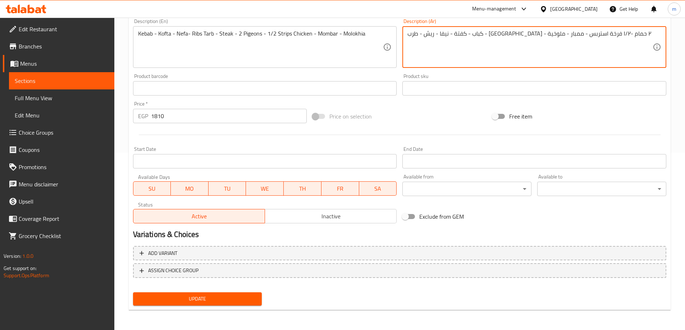
type textarea "كباب - كفتة - نيفا - ريش - طرب - استيك - ٢ حمام -۱/۲ فرخة استربس - ممبار - ملوخ…"
click at [222, 305] on button "Update" at bounding box center [197, 299] width 129 height 13
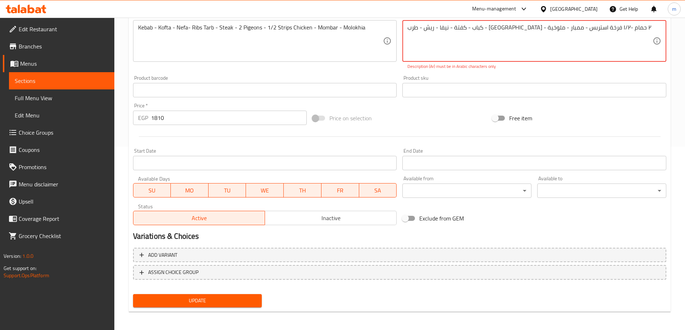
scroll to position [185, 0]
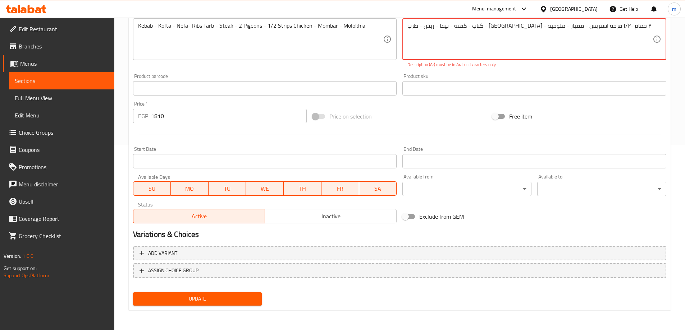
click at [217, 295] on span "Update" at bounding box center [198, 299] width 118 height 9
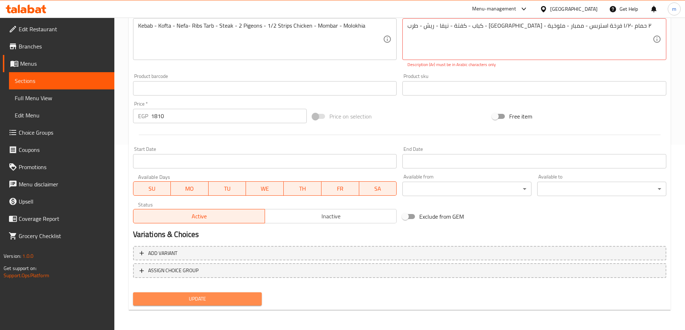
click at [217, 295] on span "Update" at bounding box center [198, 299] width 118 height 9
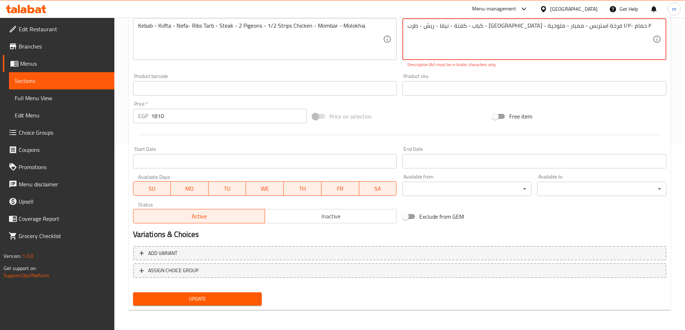
click at [217, 295] on span "Update" at bounding box center [198, 299] width 118 height 9
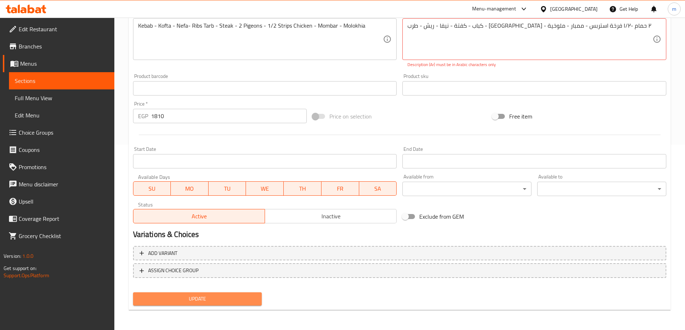
click at [217, 295] on span "Update" at bounding box center [198, 299] width 118 height 9
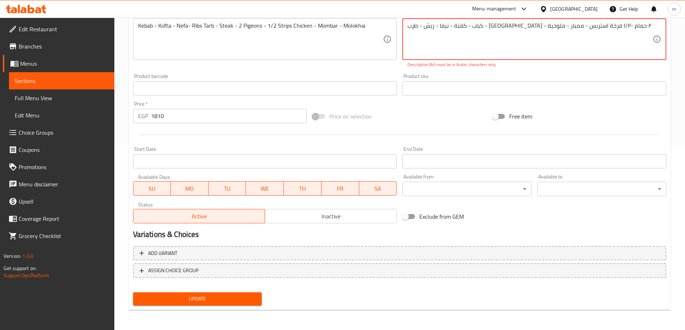
click at [529, 27] on textarea "كباب - كفتة - نيفا - ريش - طرب - استيك - ٢ حمام -۱/۲ فرخة استربس - ممبار - ملوخ…" at bounding box center [529, 39] width 245 height 34
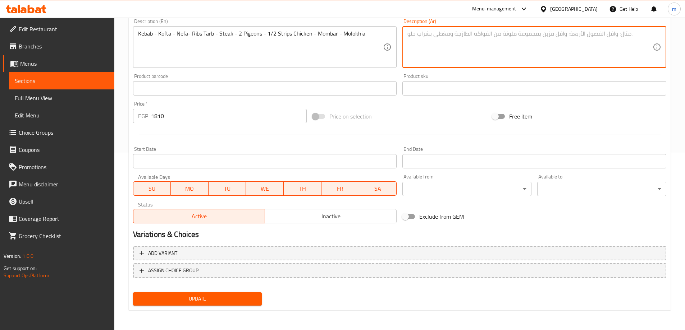
paste textarea "كباب - كفتة - نيفا - ريش - طرب - استيك - ٢ حمام -۱/۲ فرخة استربس - ممبار - ملوخ…"
type textarea "كباب - كفتة - نيفا - ريش - طرب - استيك - ٢ حمام -۱/۲ فرخة استربس - ممبار - ملوخ…"
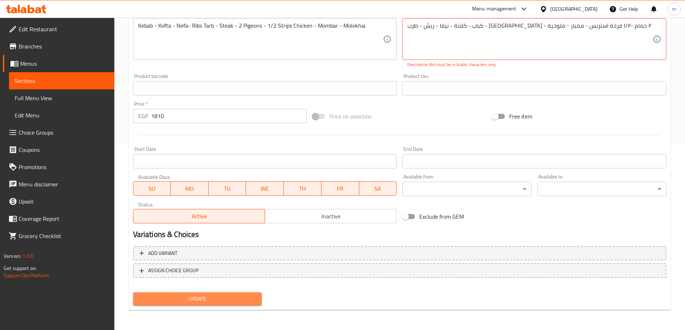
click at [232, 294] on button "Update" at bounding box center [197, 299] width 129 height 13
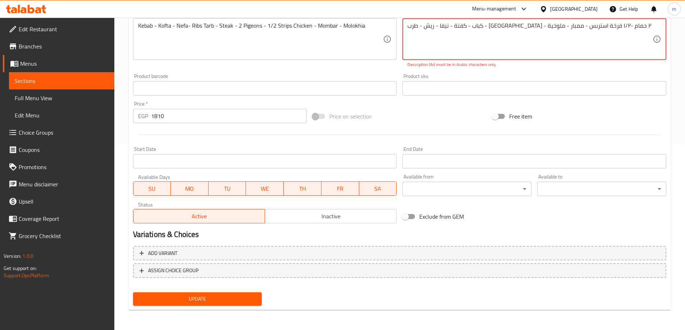
click at [584, 29] on textarea "كباب - كفتة - نيفا - ريش - طرب - استيك - ٢ حمام -۱/۲ فرخة استربس - ممبار - ملوخ…" at bounding box center [529, 39] width 245 height 34
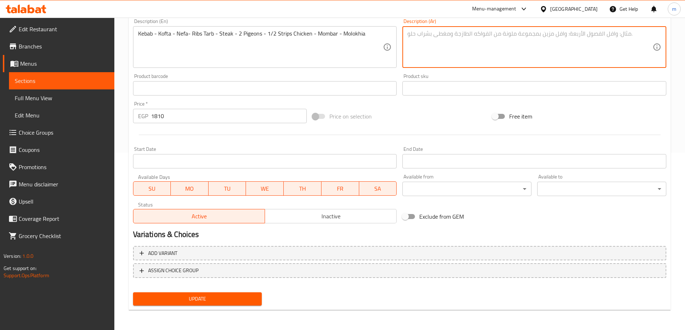
scroll to position [178, 0]
click at [672, 114] on div "Home / Restaurants management / Menus / Sections / item / update Trays section …" at bounding box center [399, 85] width 570 height 490
click at [580, 35] on textarea at bounding box center [529, 47] width 245 height 34
paste textarea "كباب - كفتة - نيفا - ريش - طرب - استيك - ٢ حمام -۱/۲ فرخة استربس - ممبار - ملوخ…"
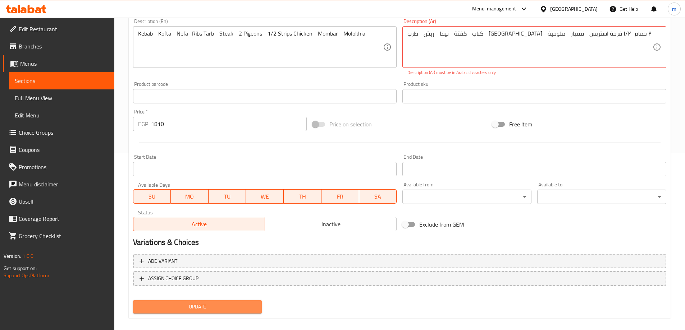
click at [235, 305] on span "Update" at bounding box center [198, 307] width 118 height 9
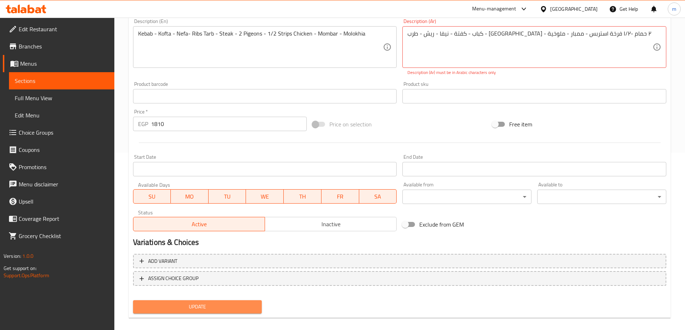
click at [235, 305] on span "Update" at bounding box center [198, 307] width 118 height 9
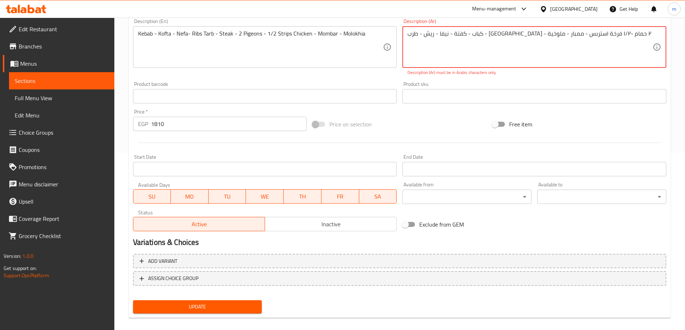
click at [235, 305] on span "Update" at bounding box center [198, 307] width 118 height 9
click at [499, 28] on div "كباب - كفتة - نيفا - ريش - طرب - استيك - ٢ حمام -۱/۲ فرخة استربس - ممبار - ملوخ…" at bounding box center [534, 47] width 264 height 42
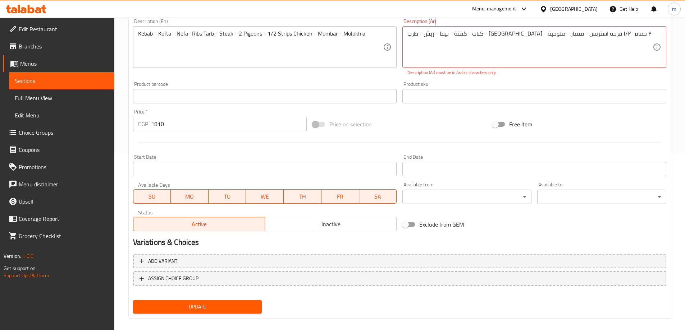
click at [499, 28] on div "كباب - كفتة - نيفا - ريش - طرب - استيك - ٢ حمام -۱/۲ فرخة استربس - ممبار - ملوخ…" at bounding box center [534, 47] width 264 height 42
click at [574, 42] on textarea "كباب - كفتة - نيفا - ريش - طرب - استيك - ٢ حمام -۱/۲ فرخة استربس - ممبار - ملوخ…" at bounding box center [529, 47] width 245 height 34
click at [541, 38] on textarea "كباب - كفتة - نيفا - ريش - طرب - استيك - ٢ حمام -۱/۲ فرخة استربس - ممبار - ملوخ…" at bounding box center [529, 47] width 245 height 34
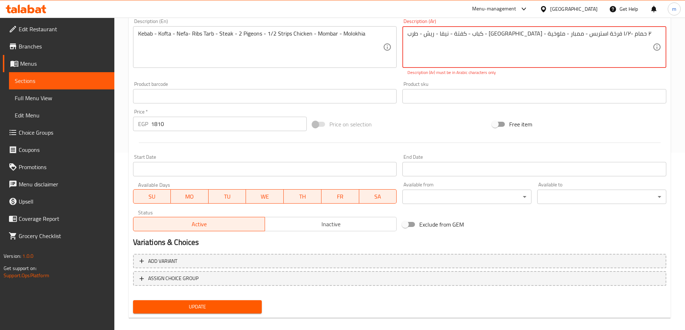
click at [541, 38] on textarea "كباب - كفتة - نيفا - ريش - طرب - استيك - ٢ حمام -۱/۲ فرخة استربس - ممبار - ملوخ…" at bounding box center [529, 47] width 245 height 34
click at [235, 303] on span "Update" at bounding box center [198, 307] width 118 height 9
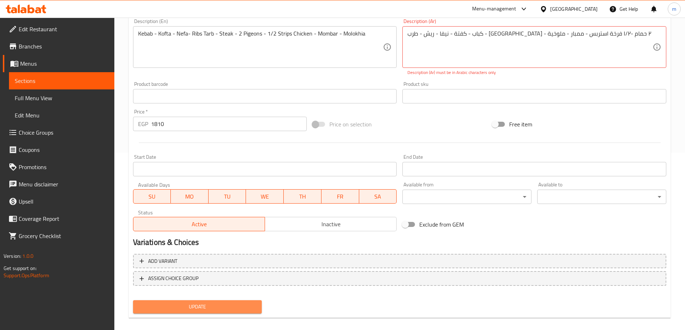
click at [235, 303] on span "Update" at bounding box center [198, 307] width 118 height 9
click at [485, 35] on textarea "كباب - كفتة - نيفا - ريش - طرب - استيك - ٢ حمام -۱/۲ فرخة استربس - ممبار - ملوخ…" at bounding box center [529, 47] width 245 height 34
click at [496, 41] on textarea "كباب - كفتة - نيفا - ريش - طرب - استيك - ٢ حمام -۱/۲ فرخة استربس - ممبار - ملوخ…" at bounding box center [529, 47] width 245 height 34
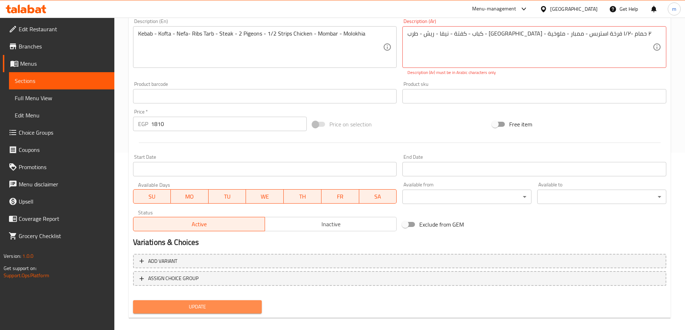
click at [217, 312] on button "Update" at bounding box center [197, 306] width 129 height 13
click at [501, 33] on textarea "كباب - كفتة - نيفا - ريش - طرب - استيك - ٢ حمام -۱/۲ فرخة استربس - ممبار - ملوخ…" at bounding box center [529, 47] width 245 height 34
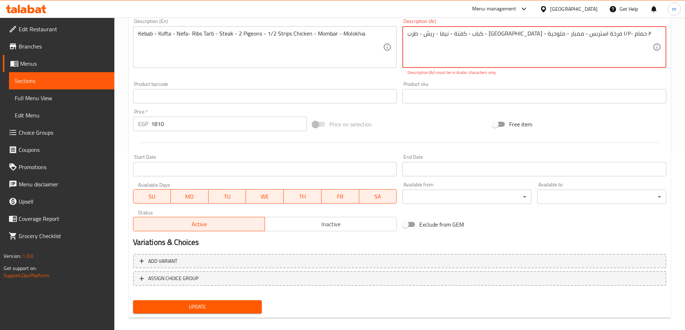
click at [501, 33] on textarea "كباب - كفتة - نيفا - ريش - طرب - استيك - ٢ حمام -۱/۲ فرخة استربس - ممبار - ملوخ…" at bounding box center [529, 47] width 245 height 34
click at [503, 51] on textarea "كباب - كفتة - نيفا - ريش - طرب - استيك - ٢ حمام -۱/۲ فرخة استربس - ممبار - ملوخ…" at bounding box center [529, 47] width 245 height 34
click at [512, 36] on textarea "كباب - كفتة - نيفا - ريش - طرب - استيك - ٢ حمام -۱/۲ فرخة استربس - ممبار - ملوخ…" at bounding box center [529, 47] width 245 height 34
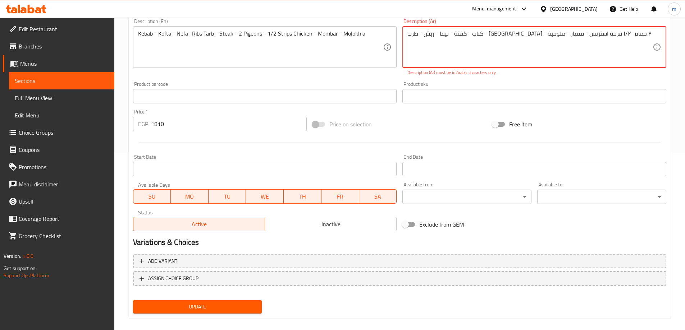
click at [479, 35] on textarea "كباب - كفتة - نيفا - ريش - طرب - استيك - ٢ حمام -۱/۲ فرخة استربس - ممبار - ملوخ…" at bounding box center [529, 47] width 245 height 34
click at [491, 35] on textarea "كباب - كفتة - نيفا - ريش - طرب - استيك - ٢ حمام -۱/۲ فرخة استربس - ممبار - ملوخ…" at bounding box center [529, 47] width 245 height 34
click at [486, 34] on textarea "كباب - كفتة - نيفا - ريش - طرب - استيك - ٢ حمام -۱/۲ فرخة استربس - ممبار - ملوخ…" at bounding box center [529, 47] width 245 height 34
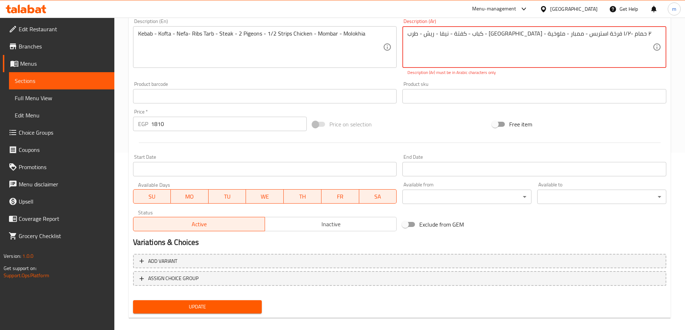
click at [484, 33] on textarea "كباب - كفتة - نيفا - ريش - طرب - استيك - ٢ حمام -۱/۲ فرخة استربس - ممبار - ملوخ…" at bounding box center [529, 47] width 245 height 34
click at [486, 33] on textarea "كباب - كفتة - نيفا - ريش - طرب - استيك - ٢ حمام -۱/۲ فرخة استربس - ممبار - ملوخ…" at bounding box center [529, 47] width 245 height 34
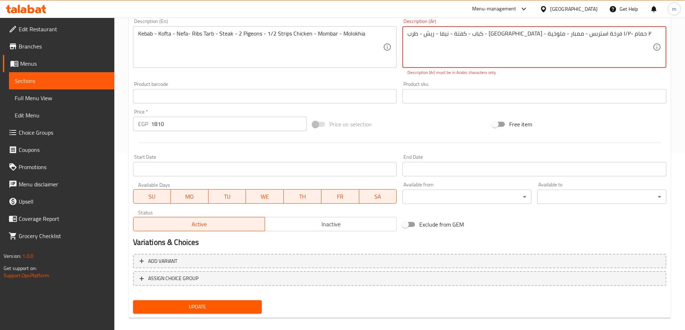
click at [486, 33] on textarea "كباب - كفتة - نيفا - ريش - طرب - استيك - ٢ حمام -۱/۲ فرخة استربس - ممبار - ملوخ…" at bounding box center [529, 47] width 245 height 34
drag, startPoint x: 496, startPoint y: 33, endPoint x: 489, endPoint y: 34, distance: 7.0
click at [496, 33] on textarea "كباب - كفتة - نيفا - ريش - طرب - استيك - ٢ حمام -۱/۲ فرخة استربس - ممبار - ملوخ…" at bounding box center [529, 47] width 245 height 34
click at [490, 34] on textarea "كباب - كفتة - نيفا - ريش - طرب - استيك - ٢ حمام -۱/۲ فرخة استربس - ممبار - ملوخ…" at bounding box center [529, 47] width 245 height 34
click at [489, 35] on textarea "كباب - كفتة - نيفا - ريش - طرب - استيك - ٢ حمام -۱/۲ فرخة استربس - ممبار - ملوخ…" at bounding box center [529, 47] width 245 height 34
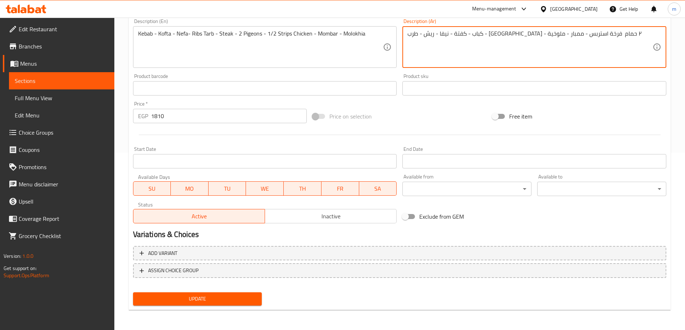
click at [483, 36] on textarea "كباب - كفتة - نيفا - ريش - طرب - استيك - ٢ حمام فرخة استربس - ممبار - ملوخية" at bounding box center [529, 47] width 245 height 34
type textarea "كباب - كفتة - نيفا - ريش - طرب - استيك - ٢ حمام - 1/2فرخة استربس - ممبار - ملوخ…"
click at [237, 300] on span "Update" at bounding box center [198, 299] width 118 height 9
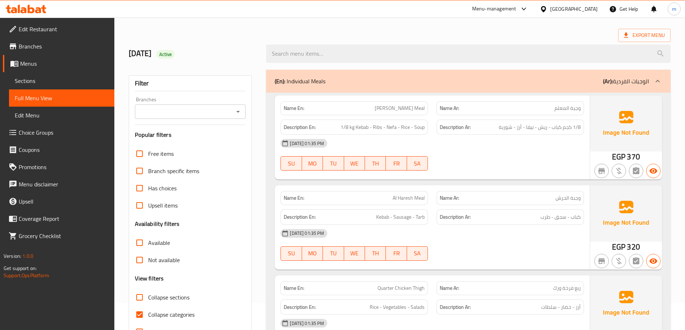
scroll to position [72, 0]
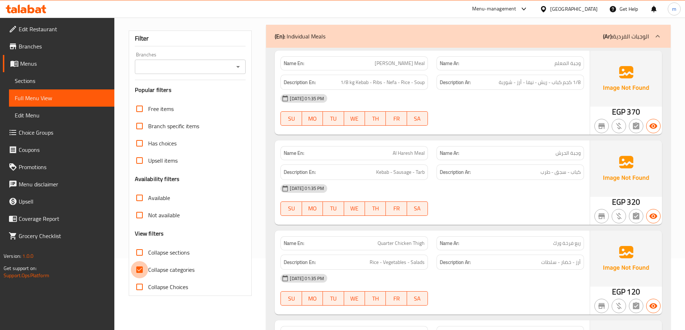
click at [141, 272] on input "Collapse categories" at bounding box center [139, 269] width 17 height 17
checkbox input "false"
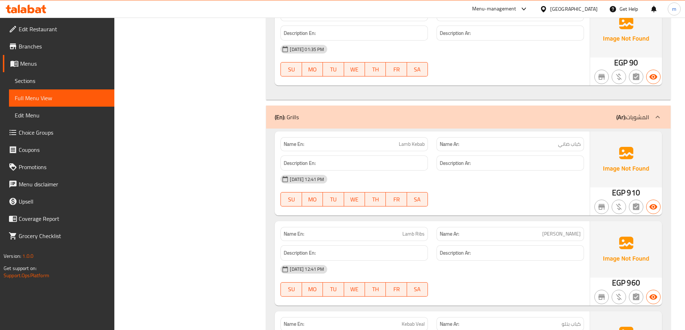
scroll to position [2121, 0]
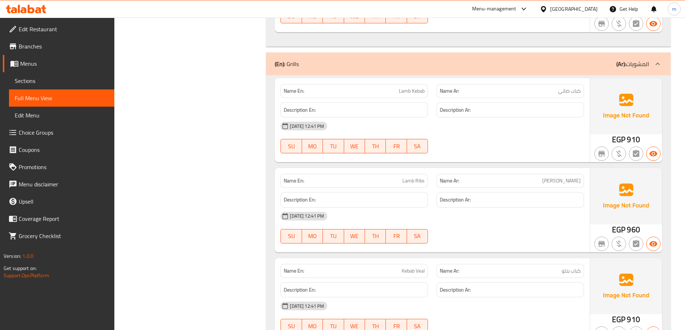
click at [596, 60] on div "(En): Grills (Ar): المشويات" at bounding box center [462, 64] width 374 height 9
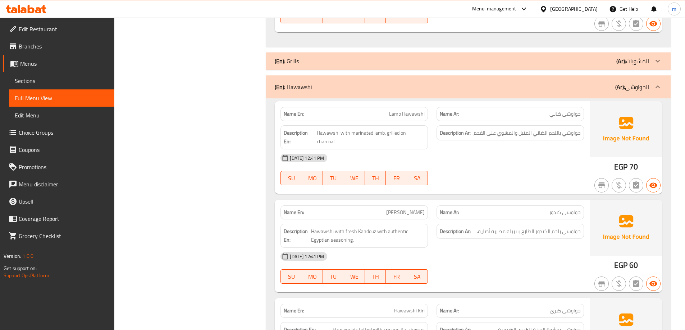
click at [596, 83] on div "(En): Hawawshi (Ar): الحواوشى" at bounding box center [462, 87] width 374 height 9
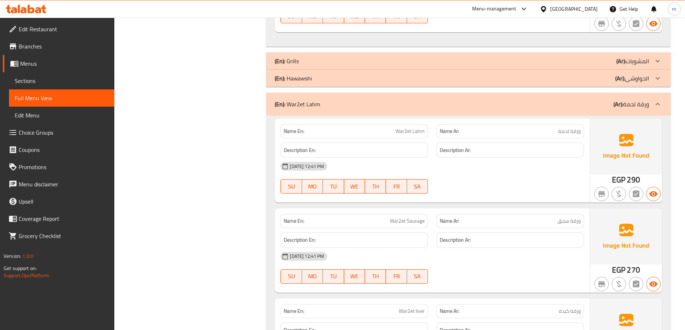
click at [594, 100] on div "(En): War2et Lahm (Ar): ورقة لحمة" at bounding box center [462, 104] width 374 height 9
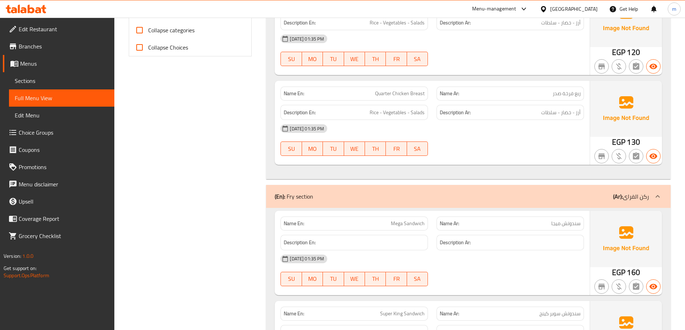
scroll to position [359, 0]
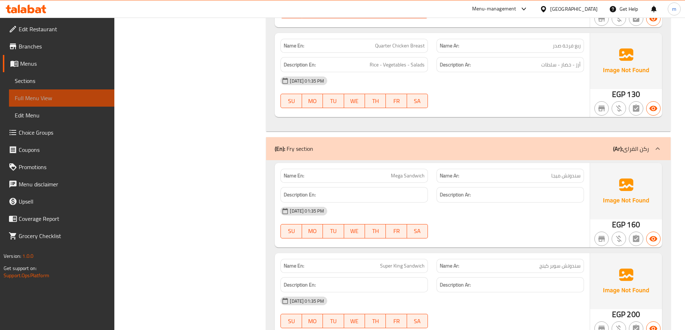
click at [52, 97] on span "Full Menu View" at bounding box center [62, 98] width 94 height 9
click at [38, 77] on span "Sections" at bounding box center [62, 81] width 94 height 9
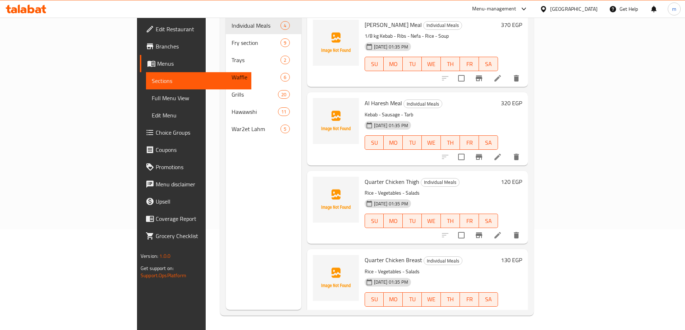
scroll to position [101, 0]
click at [152, 96] on span "Full Menu View" at bounding box center [199, 98] width 94 height 9
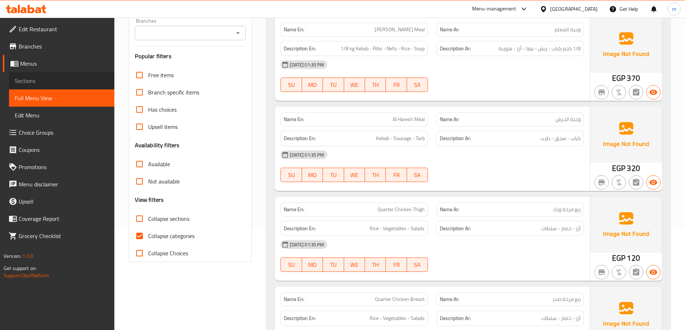
click at [55, 84] on span "Sections" at bounding box center [62, 81] width 94 height 9
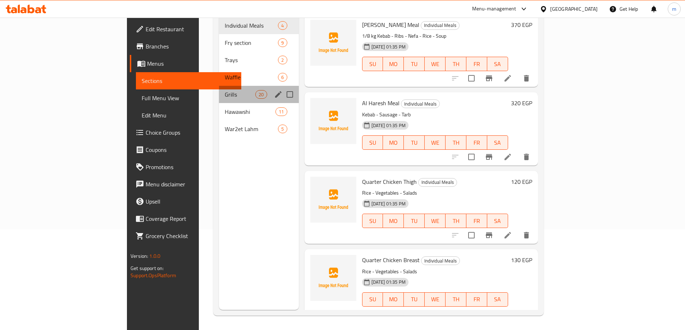
click at [219, 88] on div "Grills 20" at bounding box center [259, 94] width 80 height 17
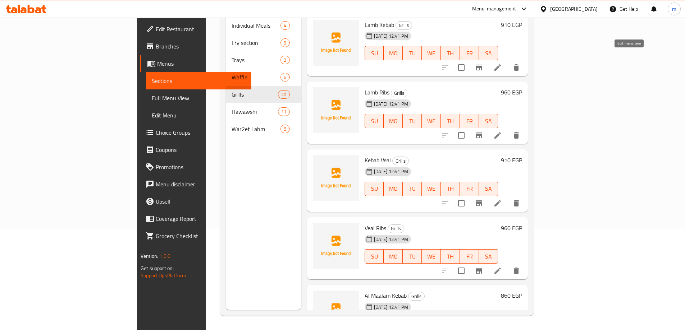
click at [501, 64] on icon at bounding box center [497, 67] width 6 height 6
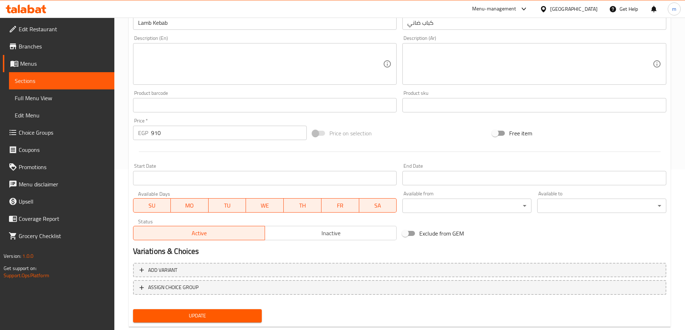
scroll to position [178, 0]
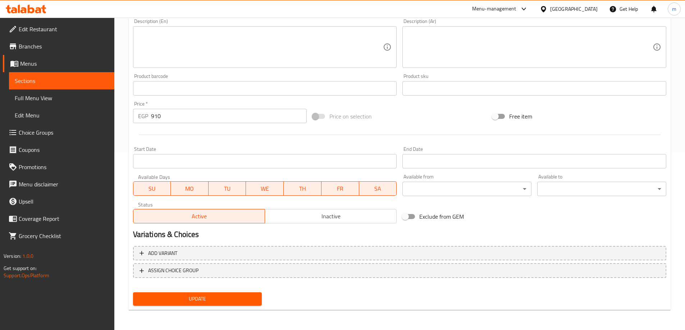
click at [43, 63] on span "Menus" at bounding box center [64, 63] width 88 height 9
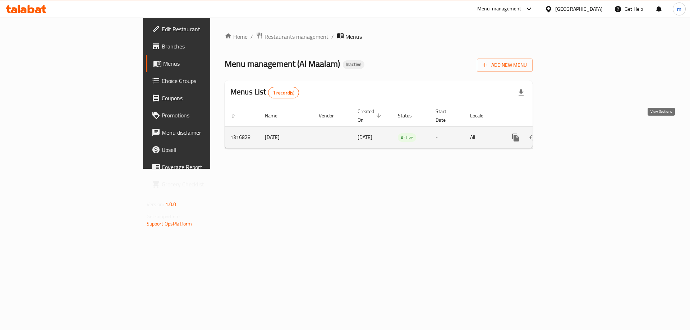
click at [576, 129] on link "enhanced table" at bounding box center [567, 137] width 17 height 17
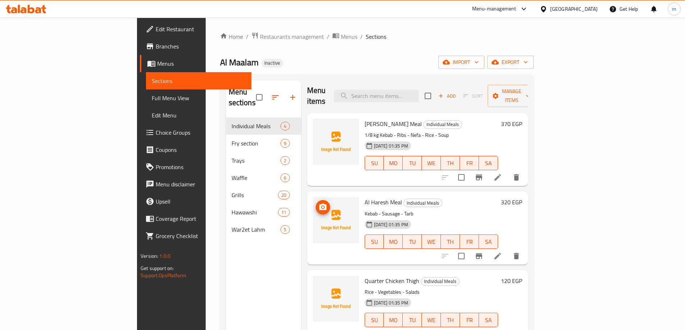
scroll to position [2, 0]
click at [26, 13] on icon at bounding box center [23, 10] width 6 height 6
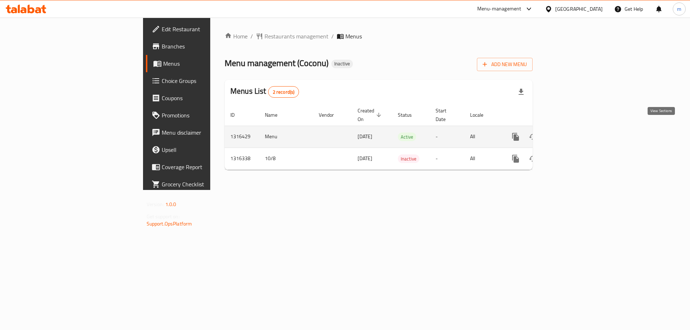
click at [572, 133] on icon "enhanced table" at bounding box center [567, 137] width 9 height 9
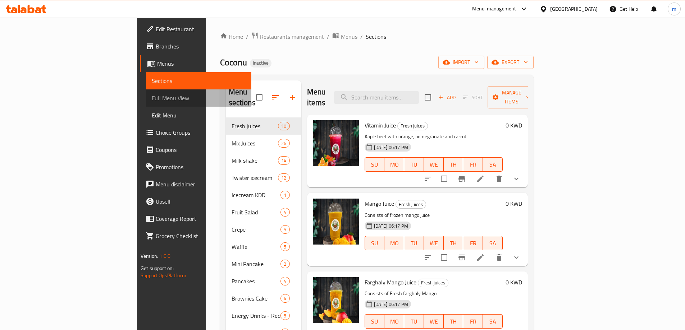
click at [152, 98] on span "Full Menu View" at bounding box center [199, 98] width 94 height 9
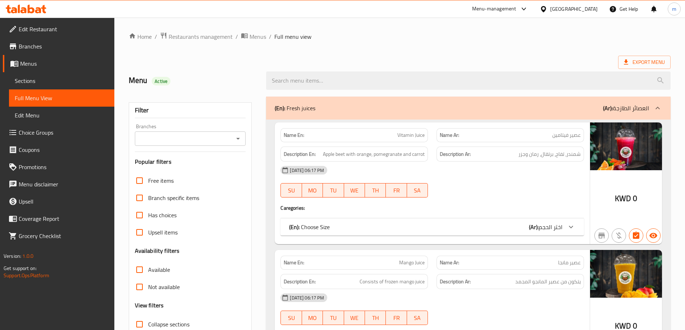
click at [47, 82] on span "Sections" at bounding box center [62, 81] width 94 height 9
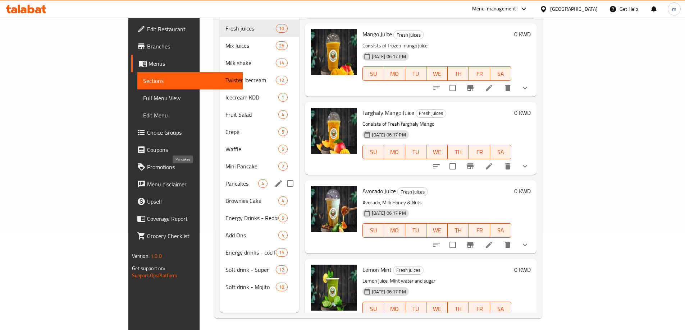
scroll to position [101, 0]
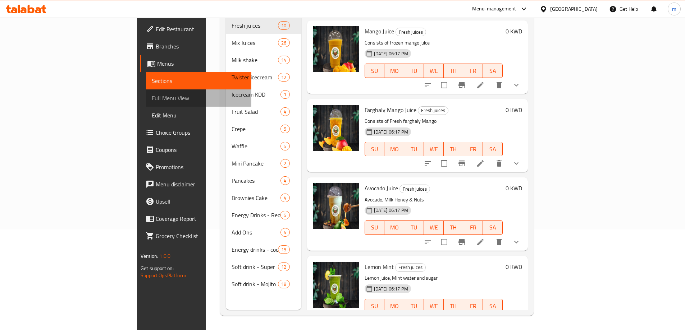
drag, startPoint x: 50, startPoint y: 94, endPoint x: 82, endPoint y: 103, distance: 32.9
click at [152, 94] on span "Full Menu View" at bounding box center [199, 98] width 94 height 9
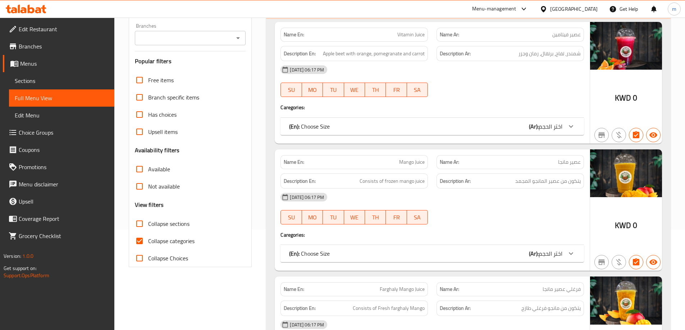
click at [138, 239] on input "Collapse categories" at bounding box center [139, 241] width 17 height 17
checkbox input "false"
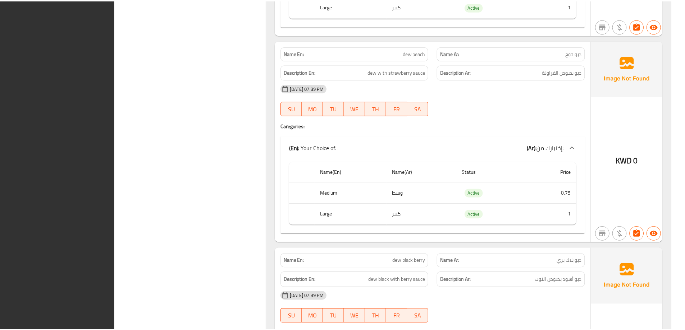
scroll to position [28502, 0]
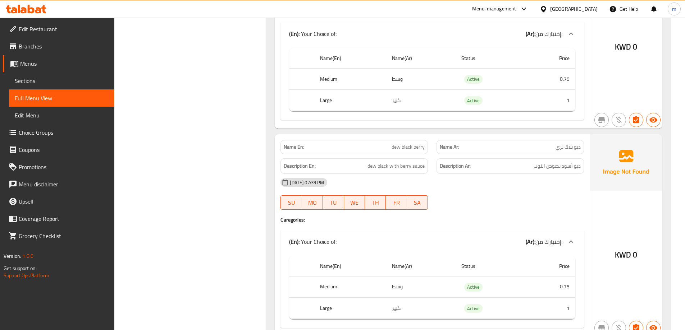
click at [42, 83] on span "Sections" at bounding box center [62, 81] width 94 height 9
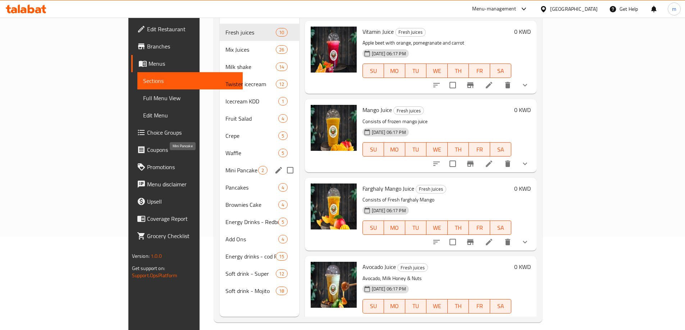
scroll to position [101, 0]
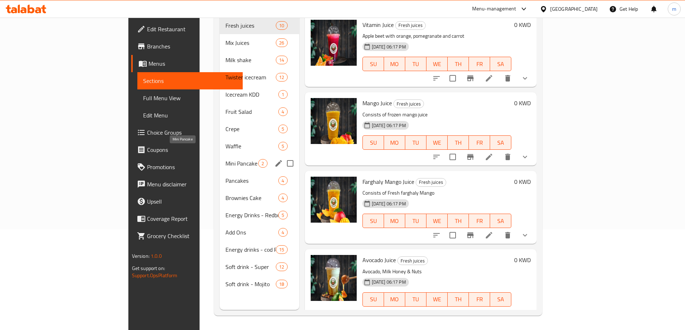
click at [225, 159] on span "Mini Pancake" at bounding box center [241, 163] width 33 height 9
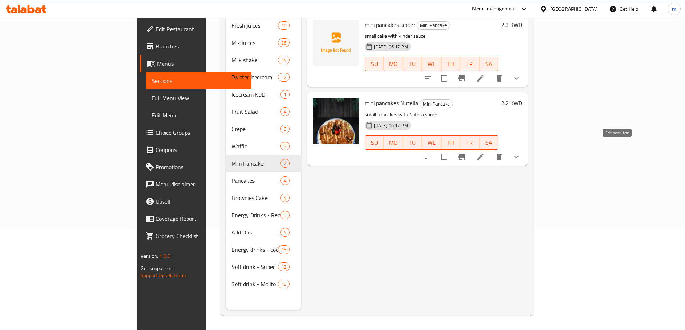
click at [485, 153] on icon at bounding box center [480, 157] width 9 height 9
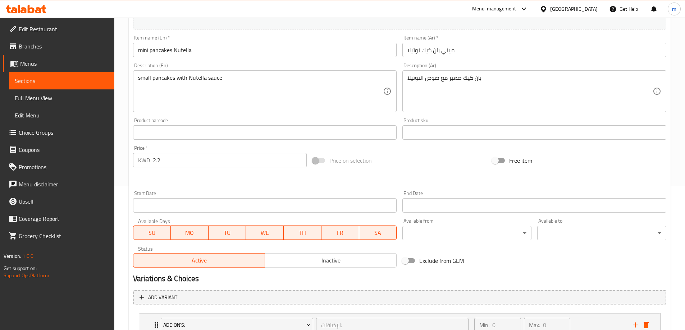
scroll to position [200, 0]
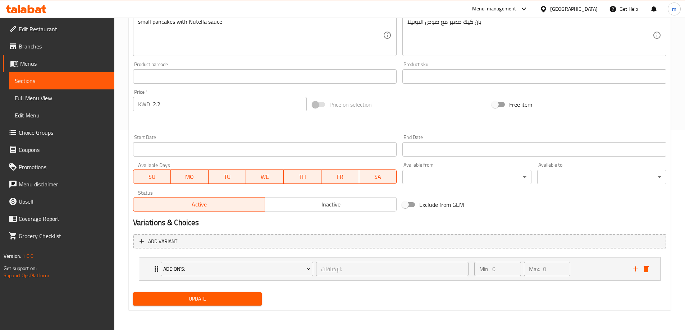
click at [44, 66] on span "Menus" at bounding box center [64, 63] width 88 height 9
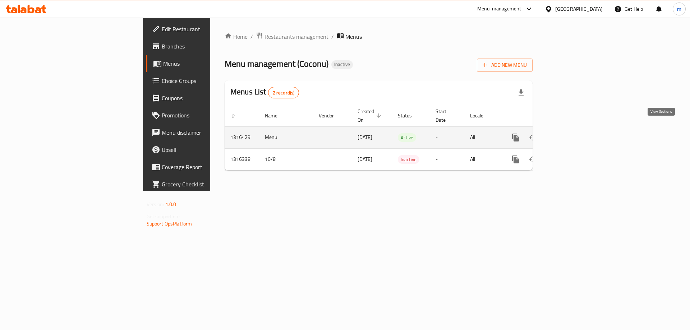
click at [572, 133] on icon "enhanced table" at bounding box center [567, 137] width 9 height 9
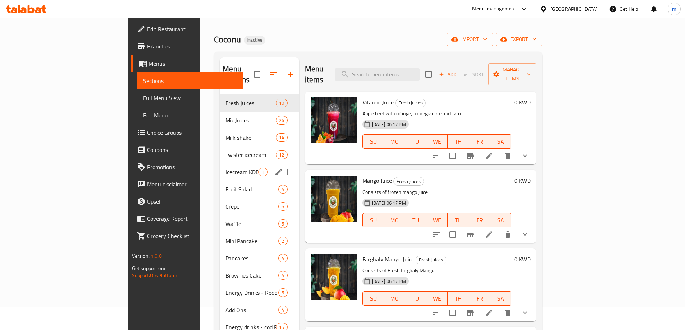
scroll to position [36, 0]
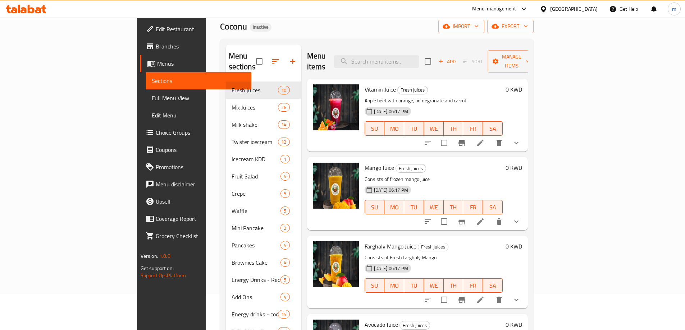
click at [152, 102] on span "Full Menu View" at bounding box center [199, 98] width 94 height 9
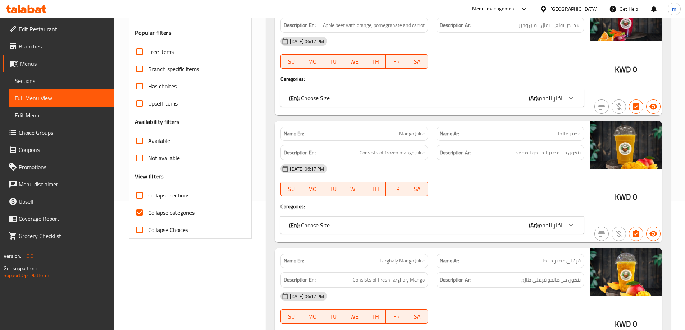
scroll to position [144, 0]
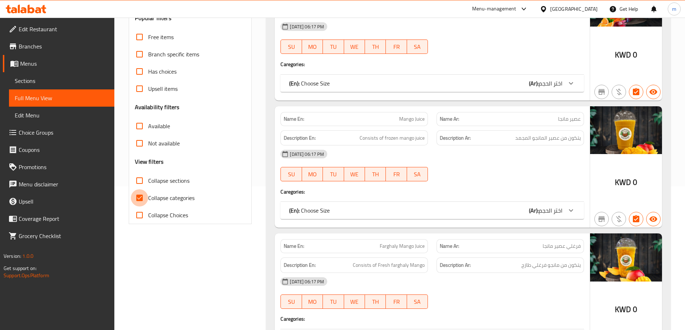
click at [139, 196] on input "Collapse categories" at bounding box center [139, 197] width 17 height 17
checkbox input "false"
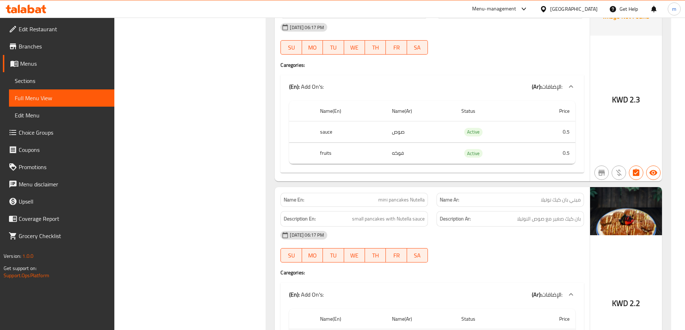
scroll to position [16710, 0]
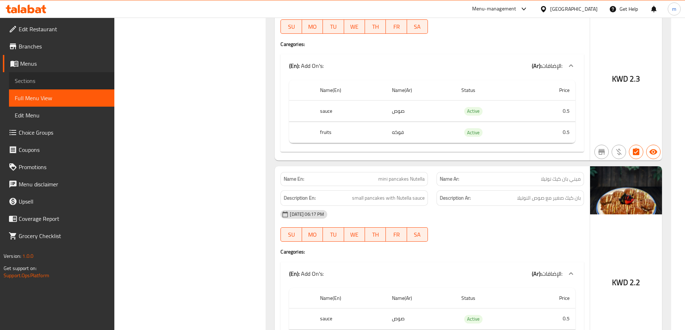
click at [37, 74] on link "Sections" at bounding box center [61, 80] width 105 height 17
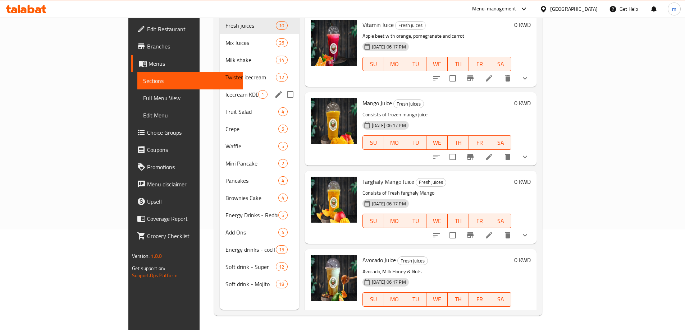
scroll to position [101, 0]
click at [220, 155] on div "Mini Pancake 2" at bounding box center [259, 163] width 79 height 17
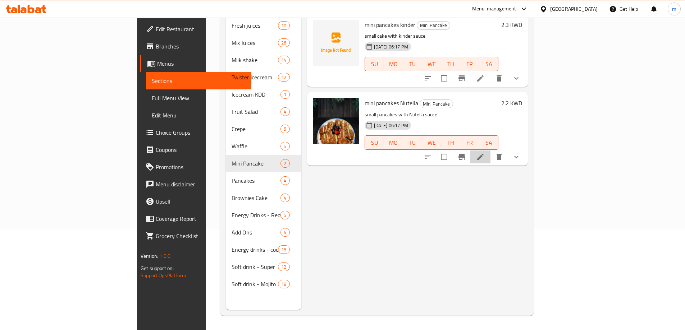
click at [490, 151] on li at bounding box center [480, 157] width 20 height 13
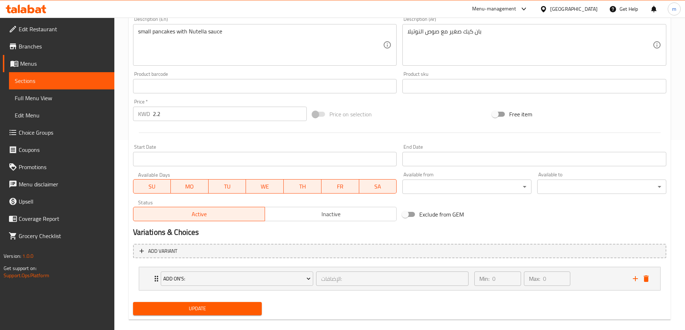
scroll to position [200, 0]
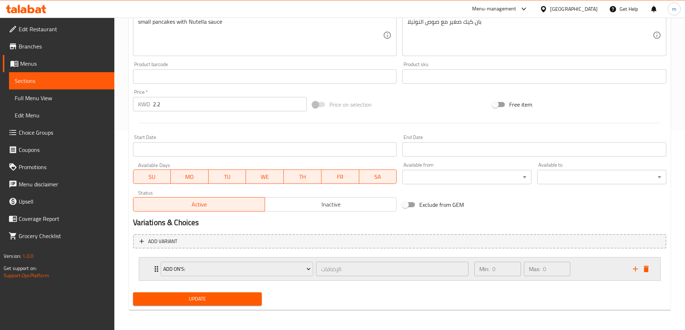
click at [593, 270] on div "Min: 0 ​ Max: 0 ​" at bounding box center [549, 269] width 158 height 23
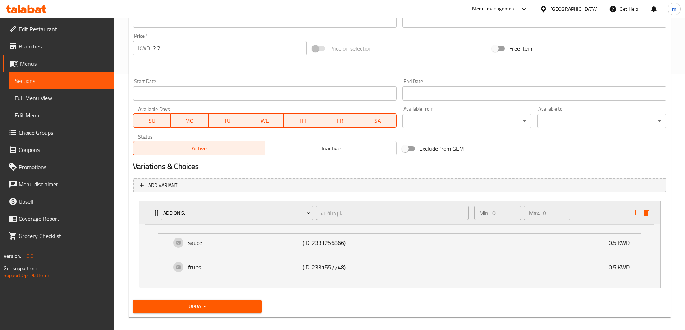
scroll to position [263, 0]
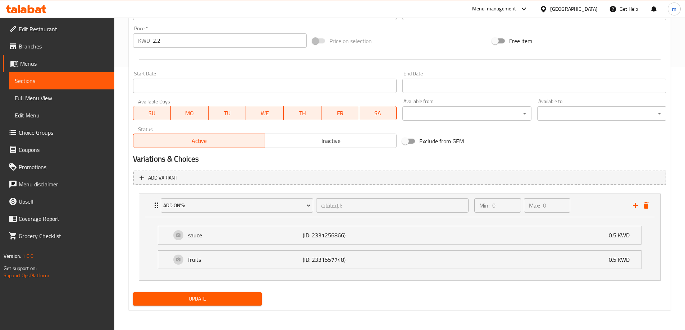
click at [29, 83] on span "Sections" at bounding box center [62, 81] width 94 height 9
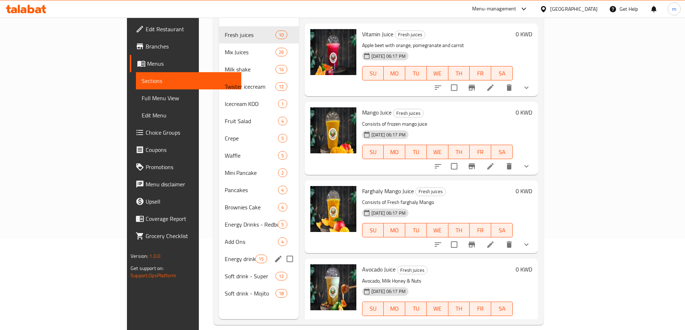
scroll to position [101, 0]
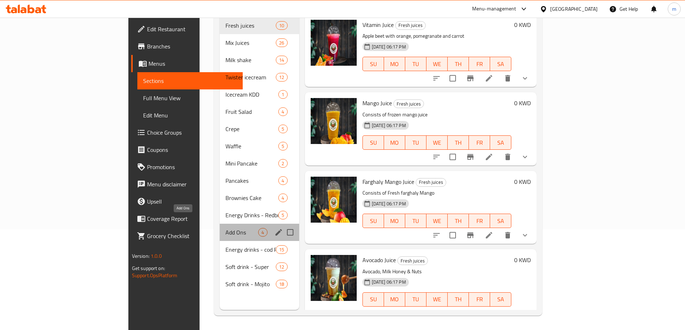
click at [225, 228] on span "Add Ons" at bounding box center [241, 232] width 33 height 9
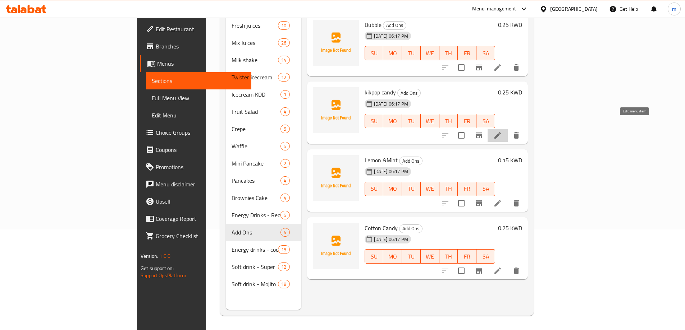
click at [502, 131] on icon at bounding box center [497, 135] width 9 height 9
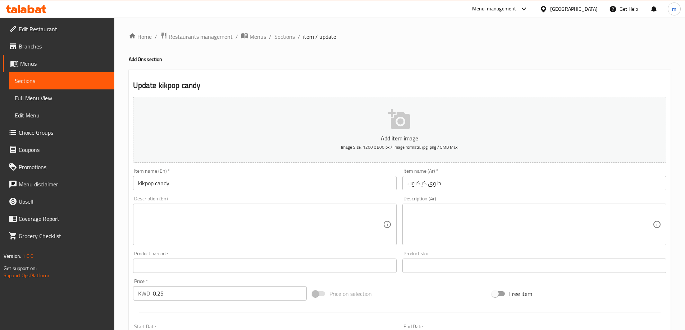
click at [60, 81] on span "Sections" at bounding box center [62, 81] width 94 height 9
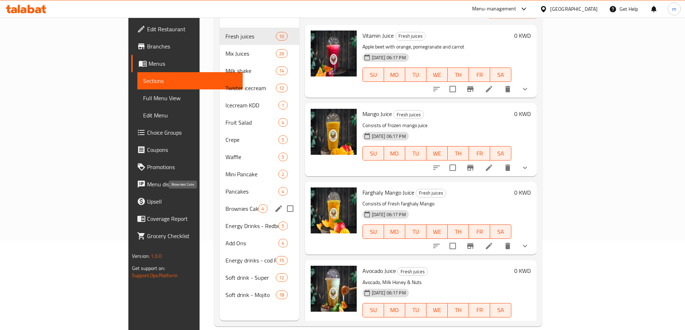
scroll to position [101, 0]
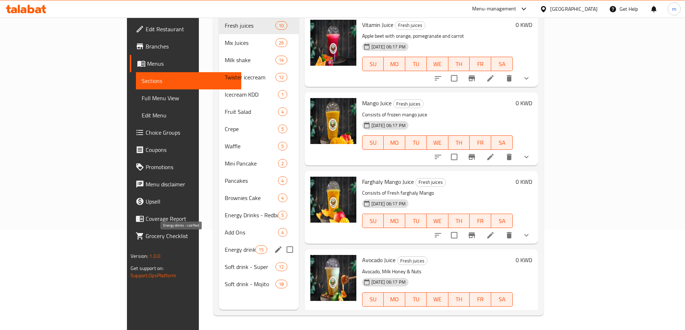
click at [225, 245] on span "Energy drinks - cod Red" at bounding box center [240, 249] width 31 height 9
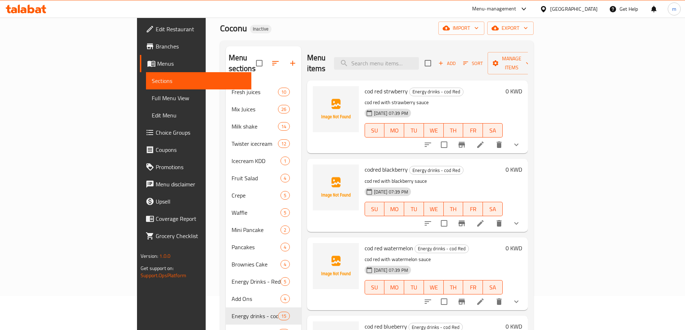
scroll to position [29, 0]
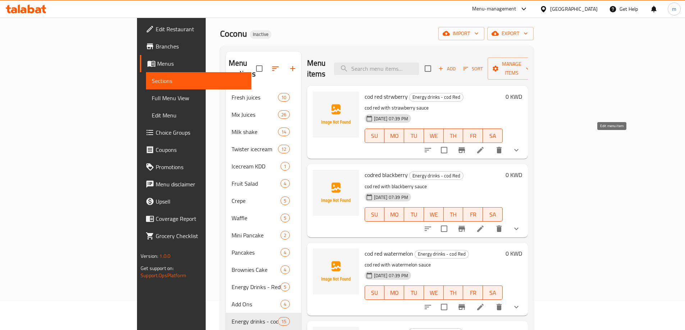
click at [485, 146] on icon at bounding box center [480, 150] width 9 height 9
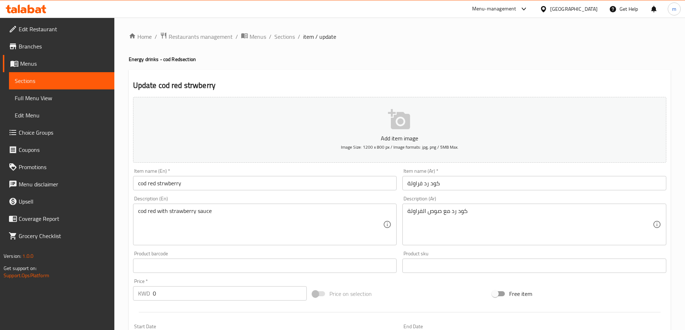
click at [50, 79] on span "Sections" at bounding box center [62, 81] width 94 height 9
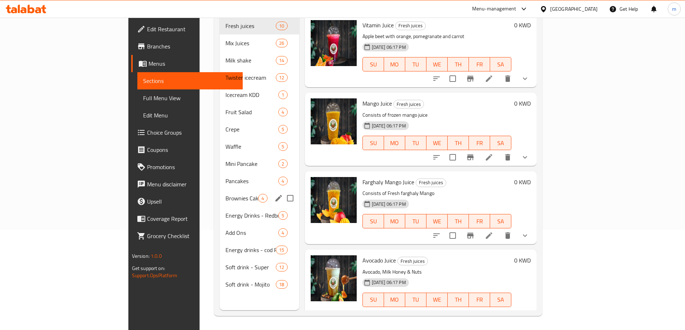
scroll to position [101, 0]
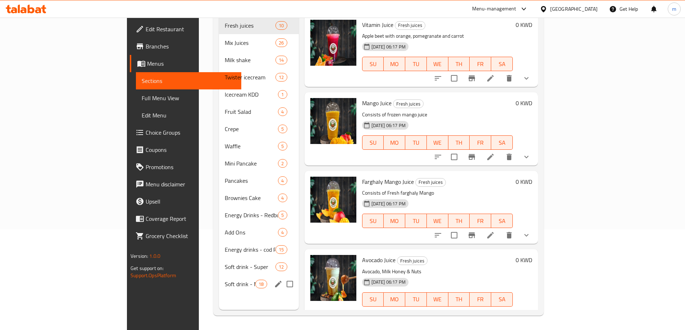
click at [219, 278] on div "Soft drink - Mojito 18" at bounding box center [259, 284] width 80 height 17
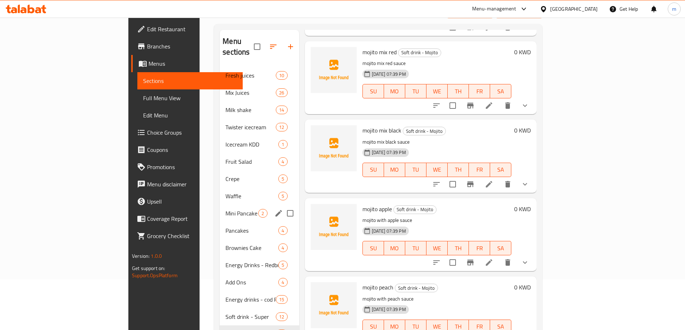
scroll to position [101, 0]
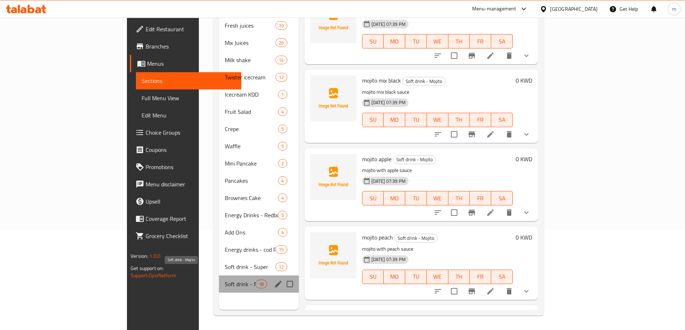
click at [225, 280] on span "Soft drink - Mojito" at bounding box center [240, 284] width 31 height 9
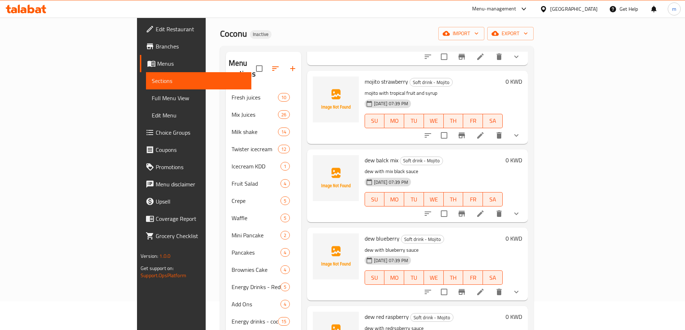
scroll to position [719, 0]
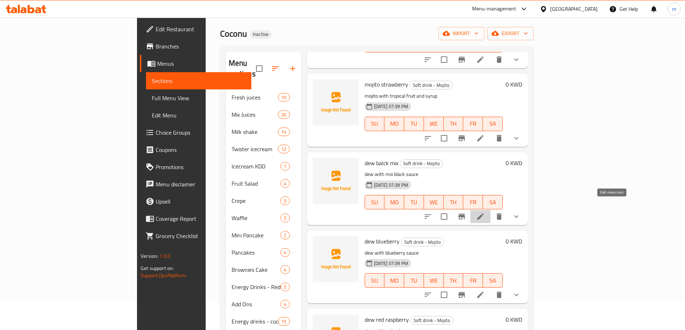
click at [485, 212] on icon at bounding box center [480, 216] width 9 height 9
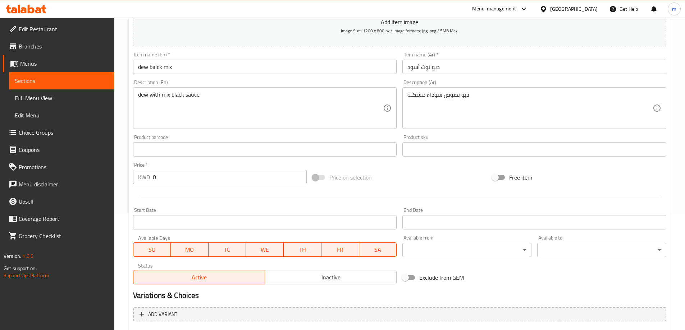
scroll to position [189, 0]
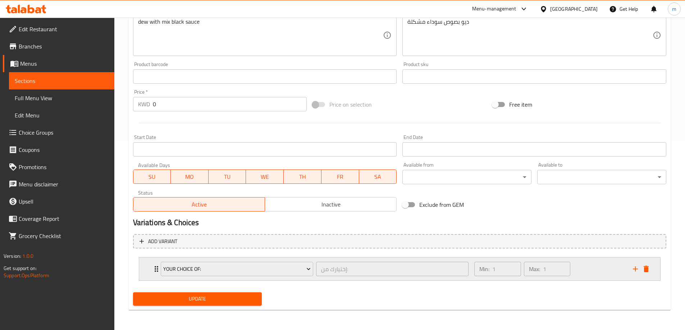
click at [589, 272] on div "Min: 1 ​ Max: 1 ​" at bounding box center [549, 269] width 158 height 23
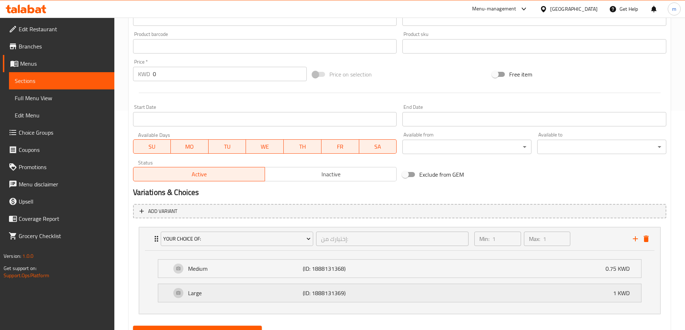
scroll to position [253, 0]
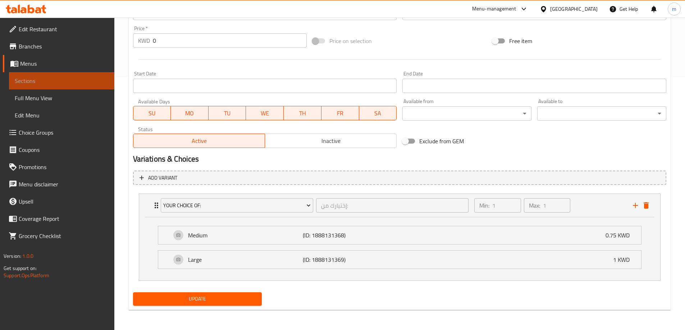
click at [51, 79] on span "Sections" at bounding box center [62, 81] width 94 height 9
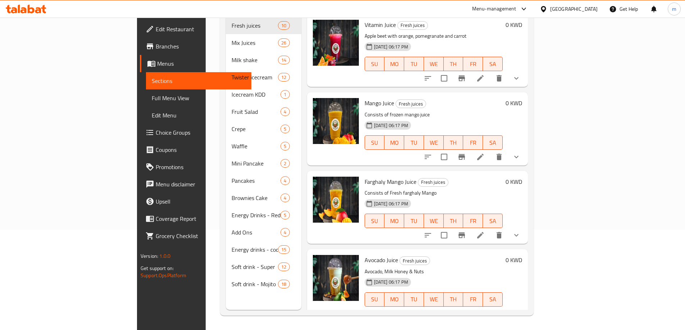
scroll to position [101, 0]
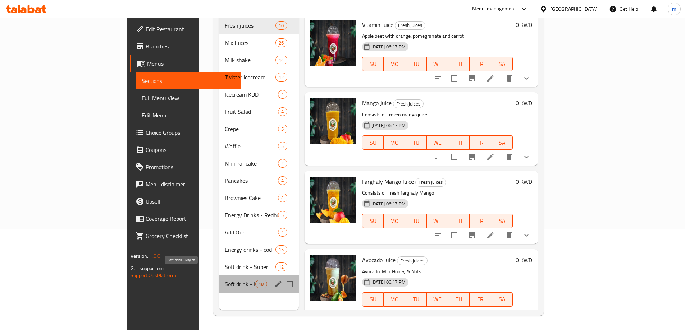
click at [225, 280] on span "Soft drink - Mojito" at bounding box center [240, 284] width 31 height 9
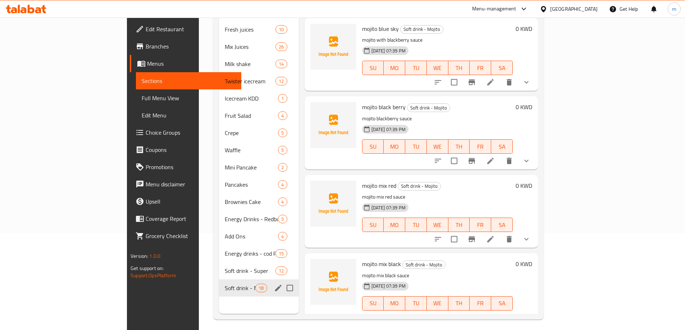
scroll to position [101, 0]
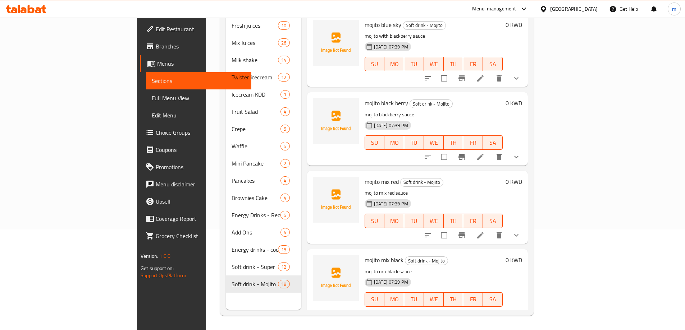
drag, startPoint x: 60, startPoint y: 93, endPoint x: 61, endPoint y: 101, distance: 7.9
click at [146, 93] on link "Full Menu View" at bounding box center [198, 97] width 105 height 17
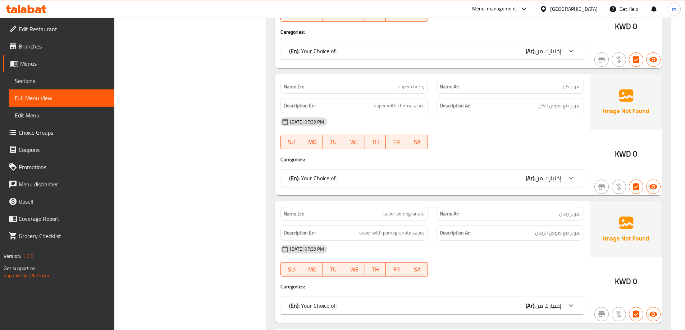
scroll to position [14175, 0]
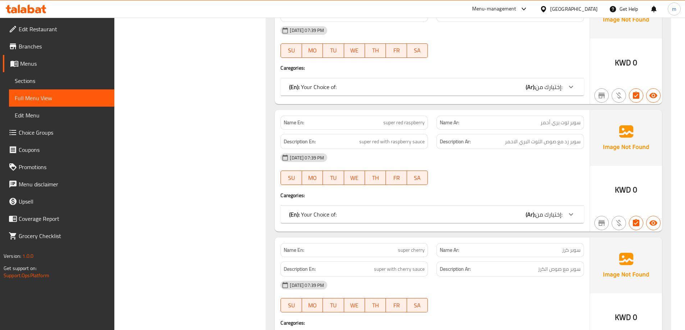
click at [555, 209] on span "إختيارك من:" at bounding box center [548, 214] width 27 height 11
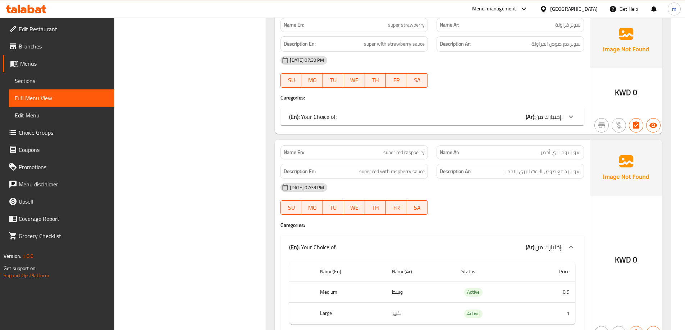
scroll to position [14032, 0]
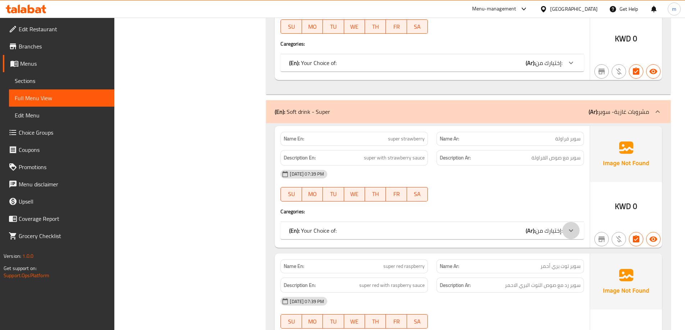
click at [570, 229] on icon at bounding box center [571, 230] width 4 height 3
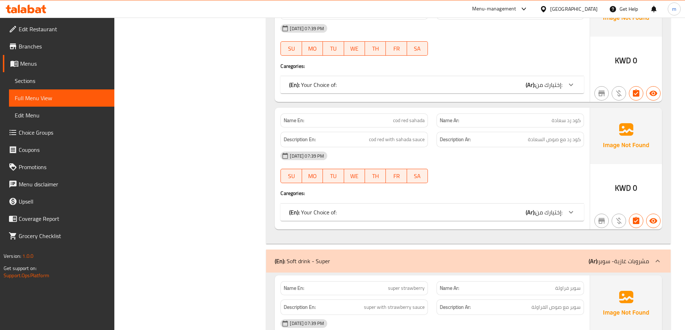
scroll to position [13852, 0]
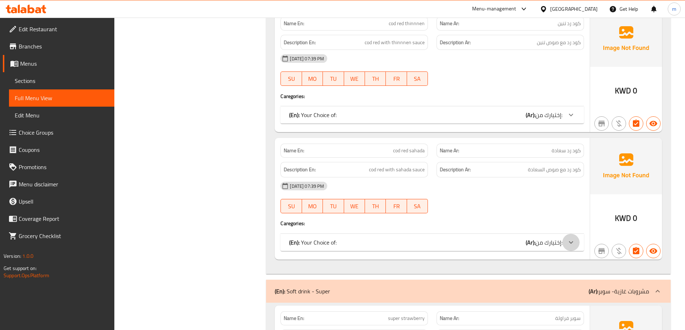
click at [570, 238] on icon at bounding box center [570, 242] width 9 height 9
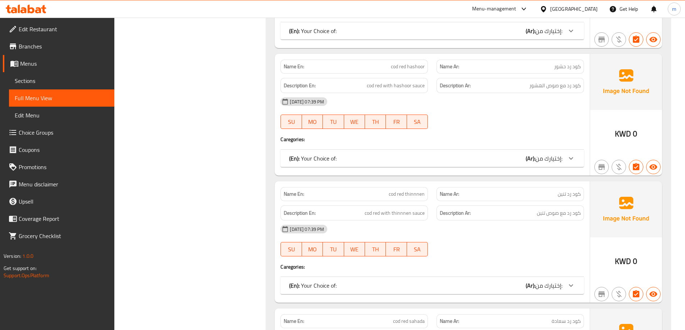
scroll to position [13672, 0]
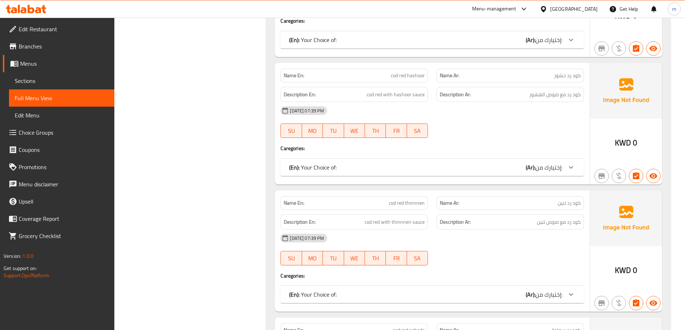
click at [565, 286] on div at bounding box center [570, 294] width 17 height 17
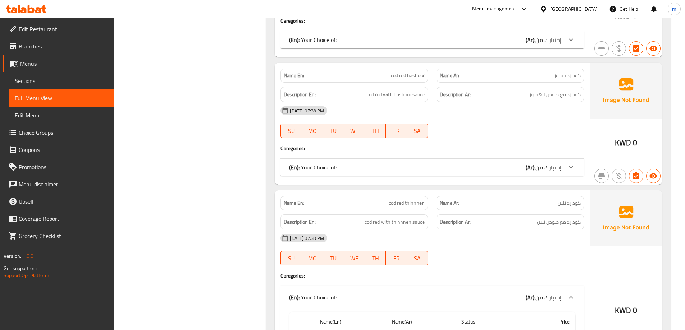
click at [563, 159] on div "(En): Your Choice of: (Ar): إختيارك من:" at bounding box center [431, 167] width 303 height 17
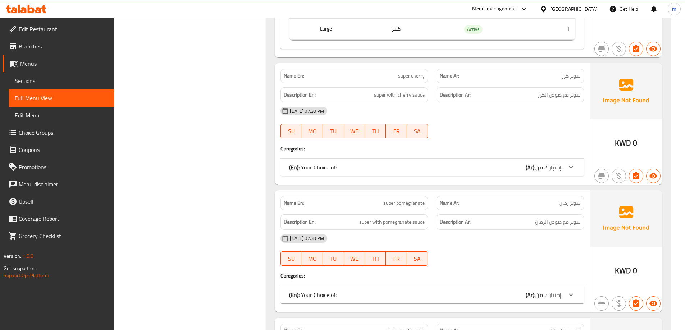
scroll to position [14606, 0]
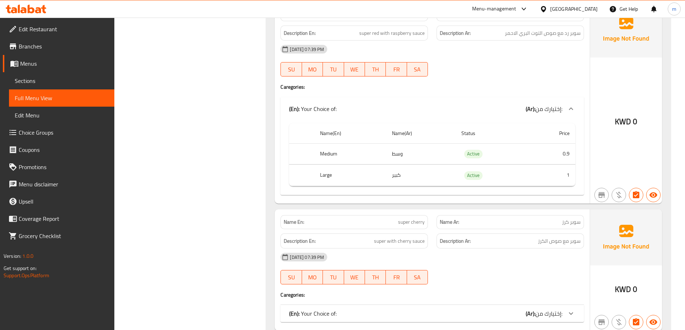
click at [35, 11] on icon at bounding box center [26, 9] width 41 height 9
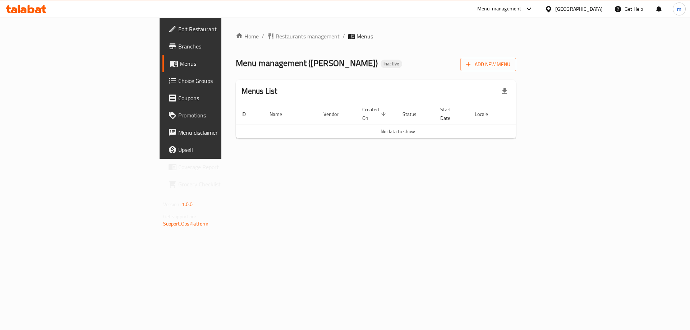
click at [162, 54] on link "Branches" at bounding box center [218, 46] width 113 height 17
